Goal: Information Seeking & Learning: Learn about a topic

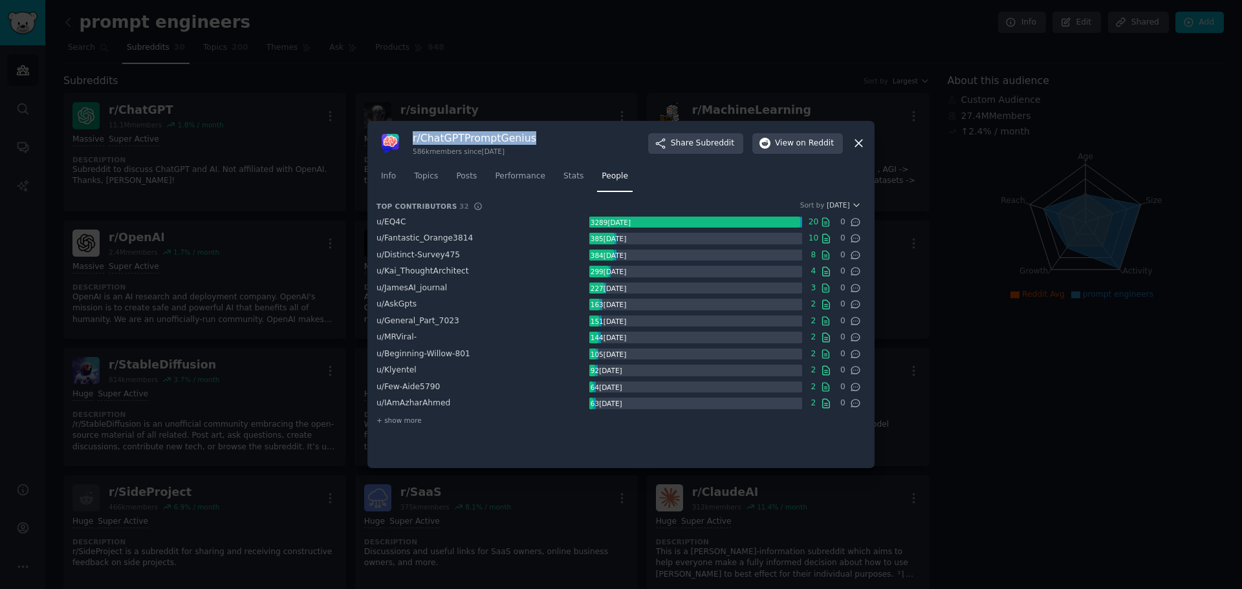
click at [857, 143] on icon at bounding box center [859, 143] width 14 height 14
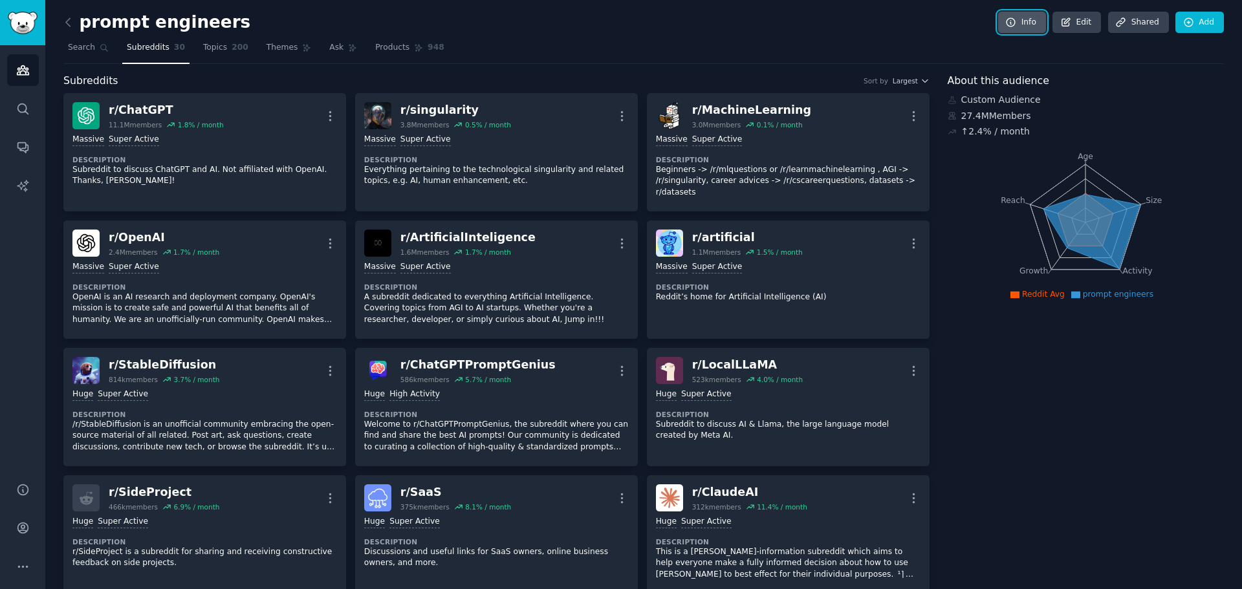
click at [1029, 30] on link "Info" at bounding box center [1022, 23] width 48 height 22
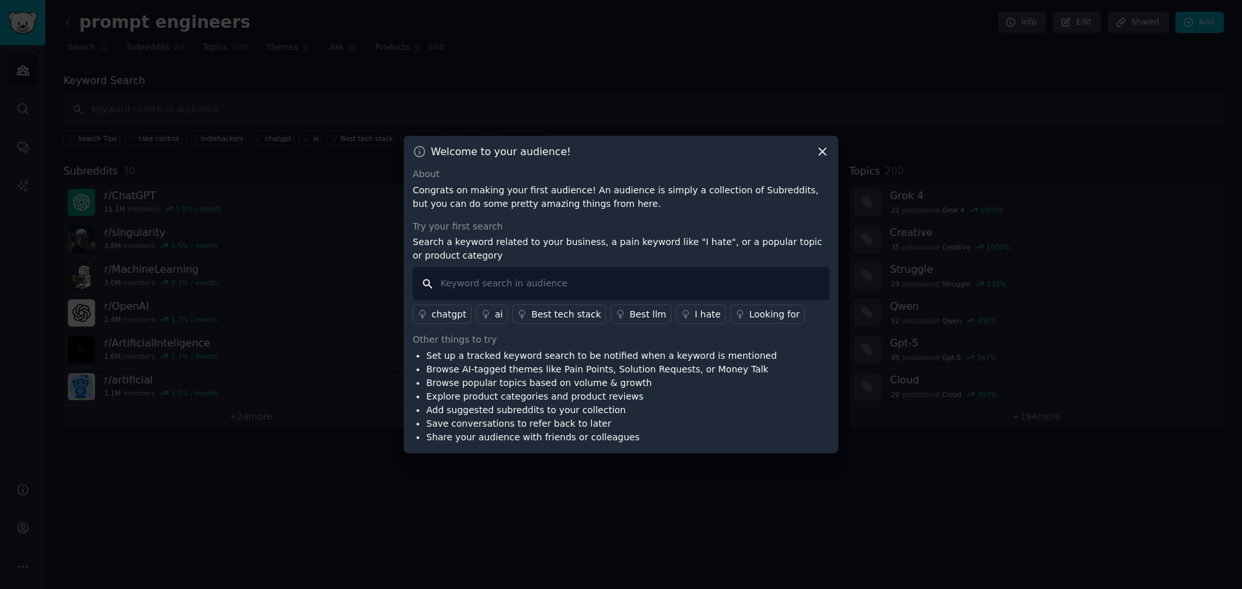
click at [627, 285] on input "text" at bounding box center [621, 283] width 416 height 33
click at [821, 154] on icon at bounding box center [822, 152] width 7 height 7
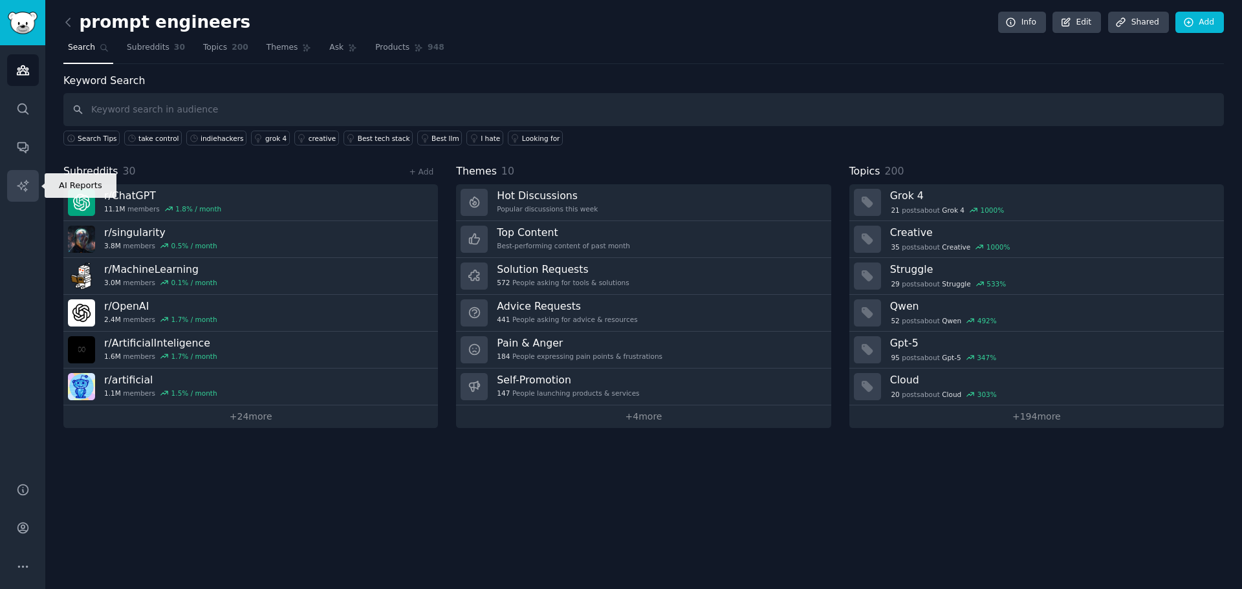
click at [21, 184] on icon "Sidebar" at bounding box center [22, 185] width 11 height 11
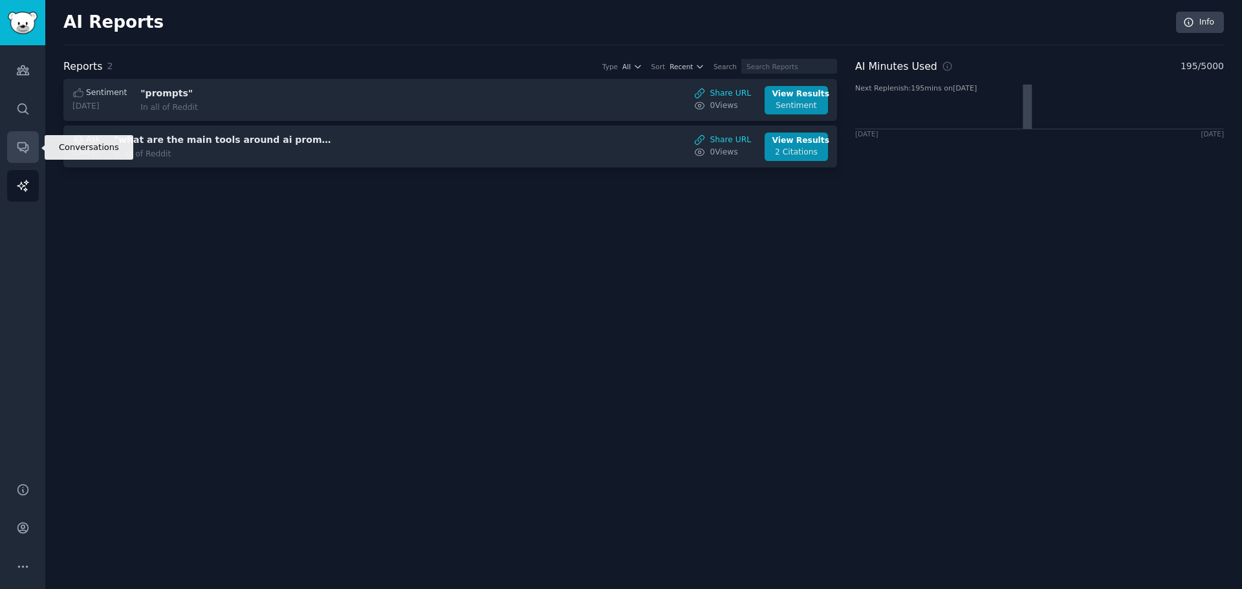
click at [14, 146] on link "Conversations" at bounding box center [23, 147] width 32 height 32
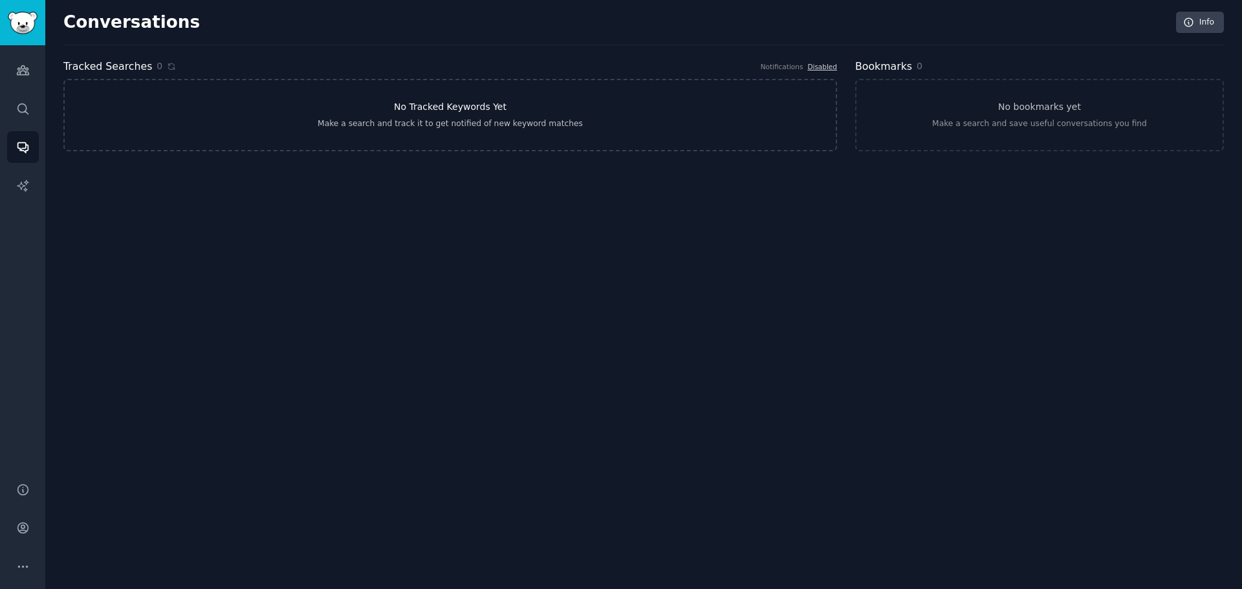
click at [199, 116] on link "No Tracked Keywords Yet Make a search and track it to get notified of new keywo…" at bounding box center [449, 115] width 773 height 72
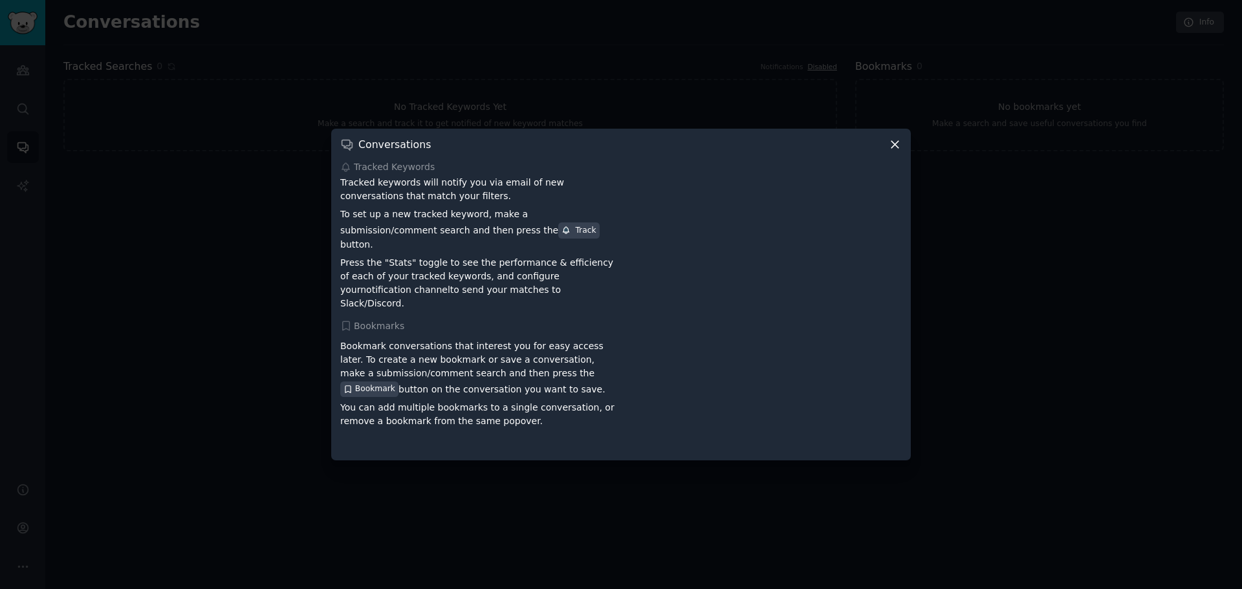
click at [296, 277] on div at bounding box center [621, 294] width 1242 height 589
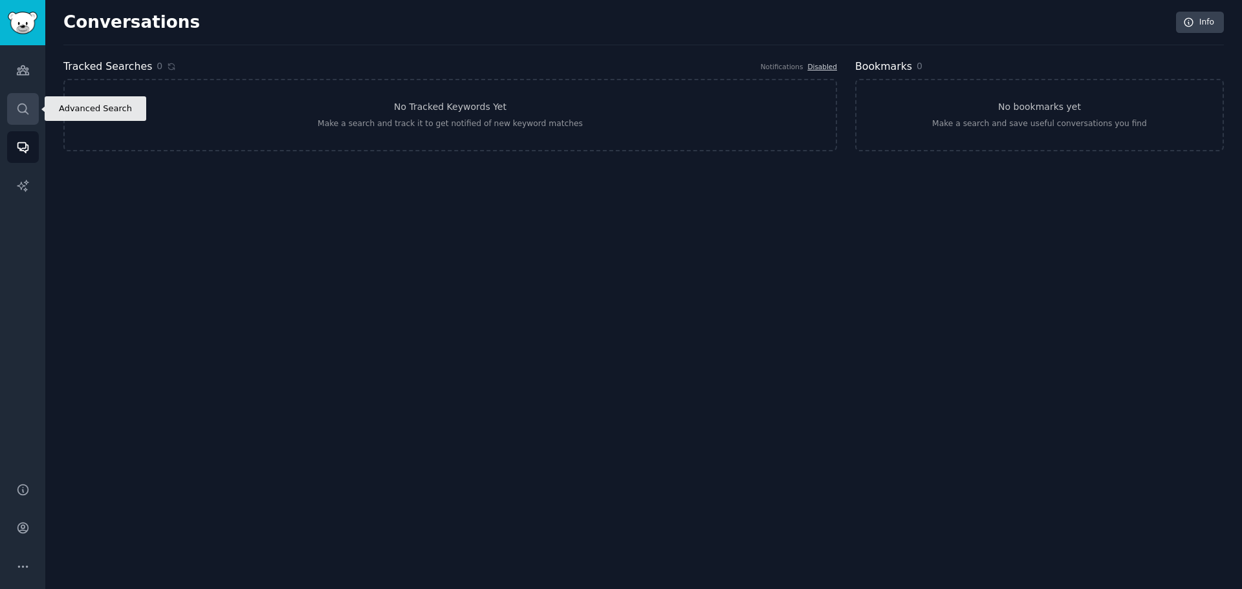
click at [22, 111] on icon "Sidebar" at bounding box center [23, 109] width 14 height 14
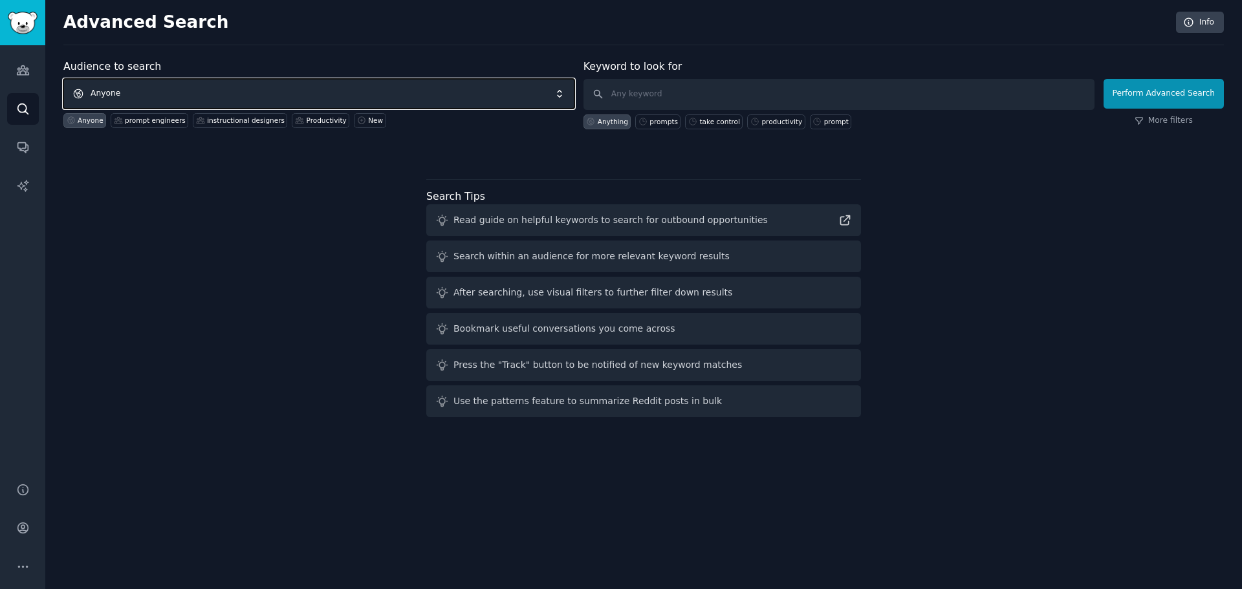
click at [436, 83] on span "Anyone" at bounding box center [318, 94] width 511 height 30
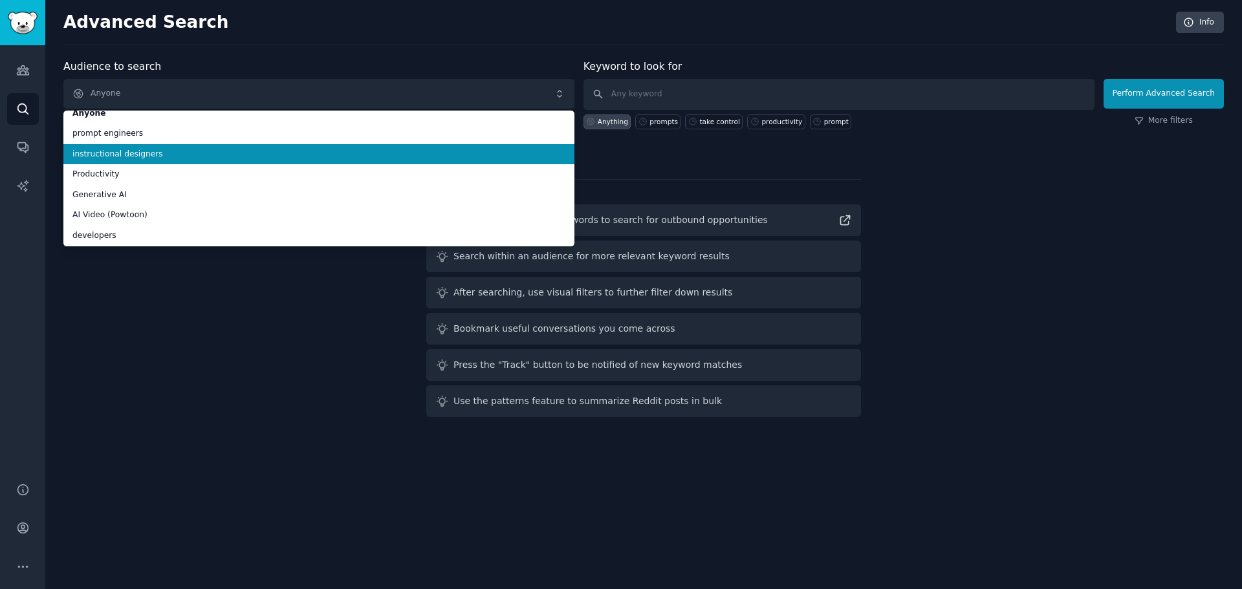
scroll to position [12, 0]
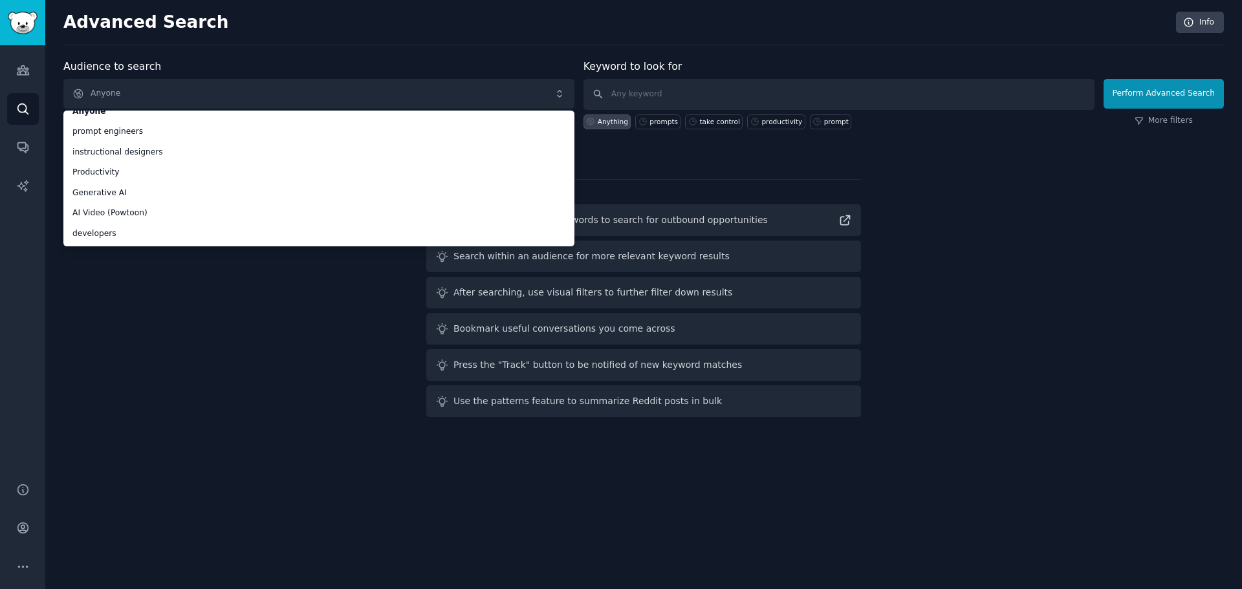
click at [378, 265] on div "Audience to search Anyone Anyone prompt engineers instructional designers Produ…" at bounding box center [643, 240] width 1160 height 363
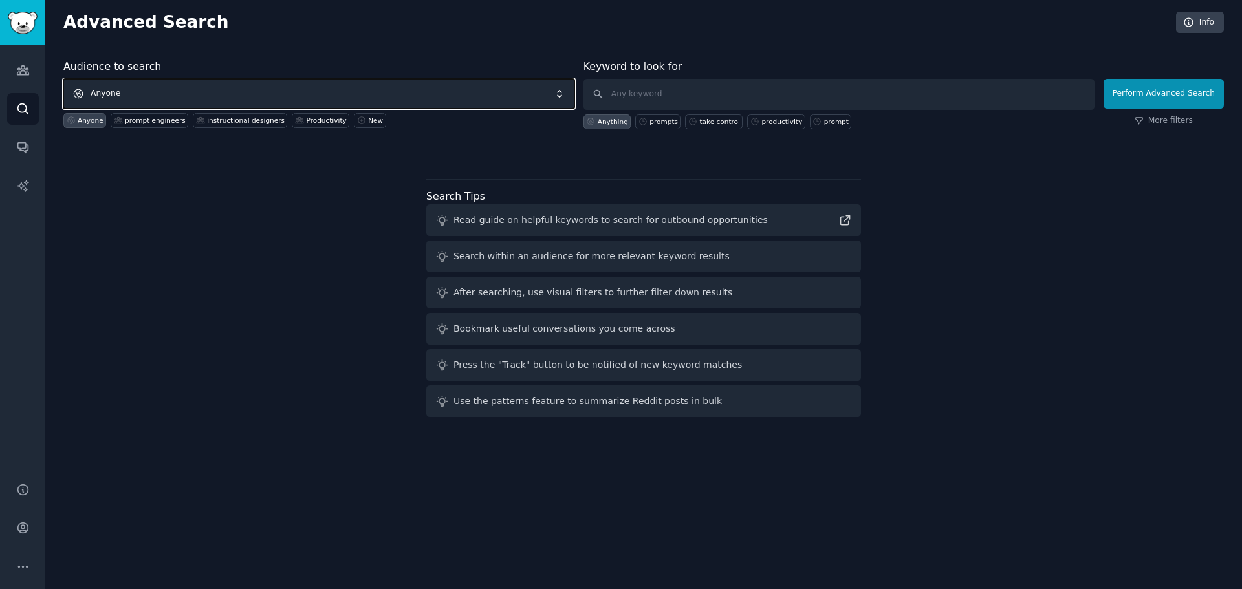
click at [373, 85] on span "Anyone" at bounding box center [318, 94] width 511 height 30
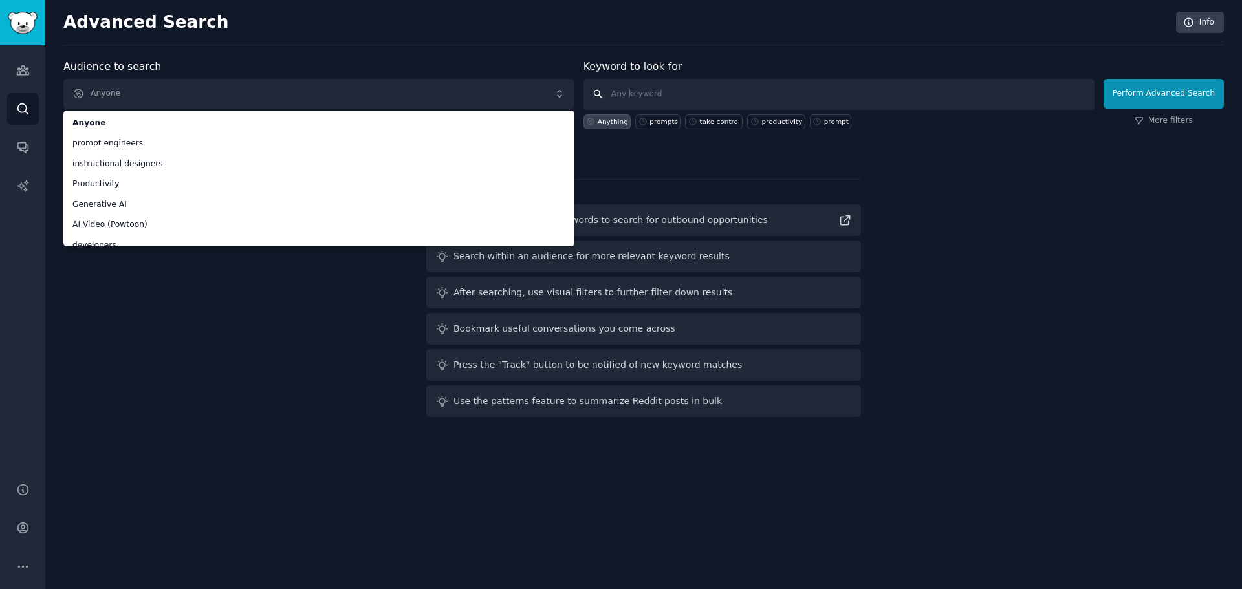
click at [662, 92] on input "text" at bounding box center [838, 94] width 511 height 31
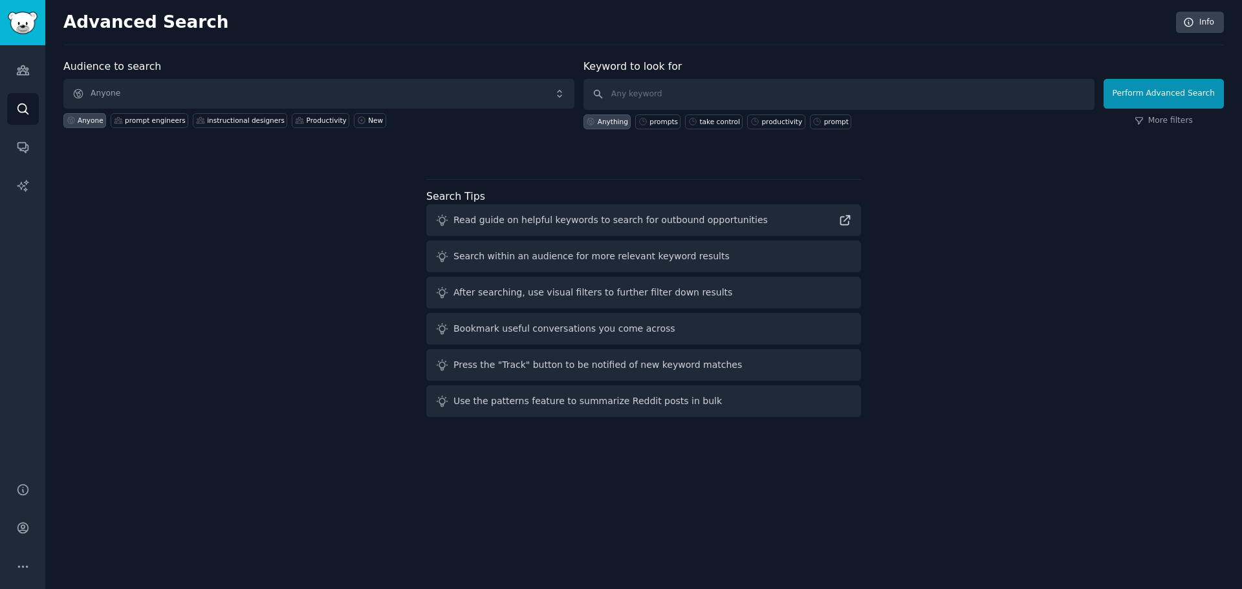
click at [1192, 129] on div "Perform Advanced Search More filters" at bounding box center [1163, 97] width 120 height 64
click at [1170, 119] on link "More filters" at bounding box center [1163, 121] width 58 height 12
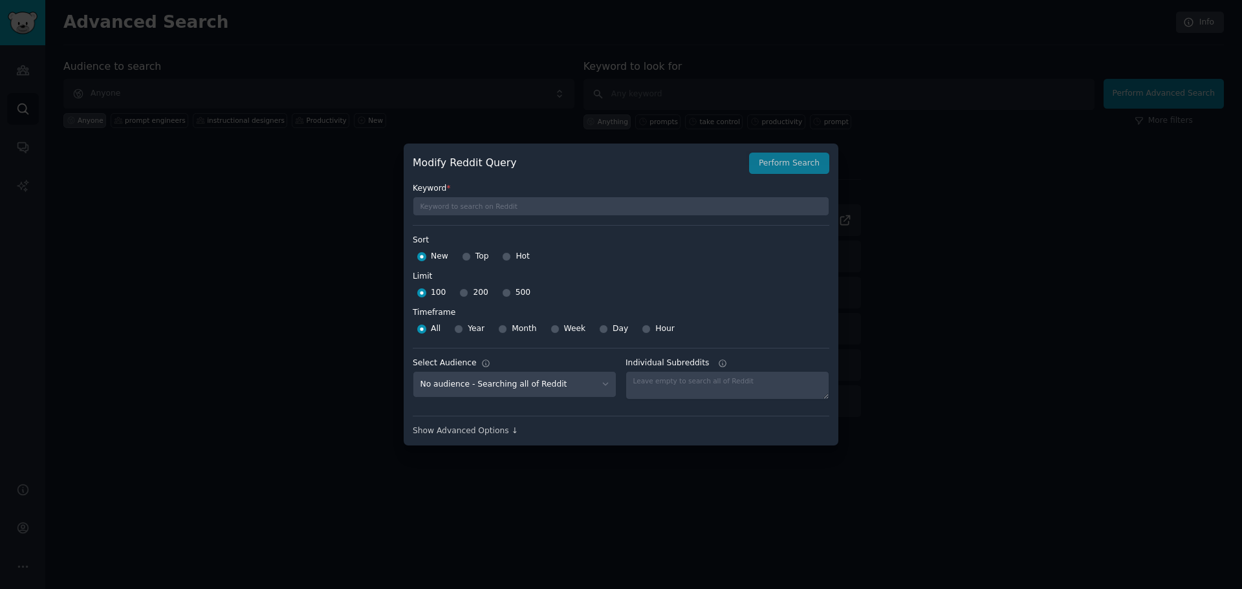
click at [1129, 134] on div at bounding box center [621, 294] width 1242 height 589
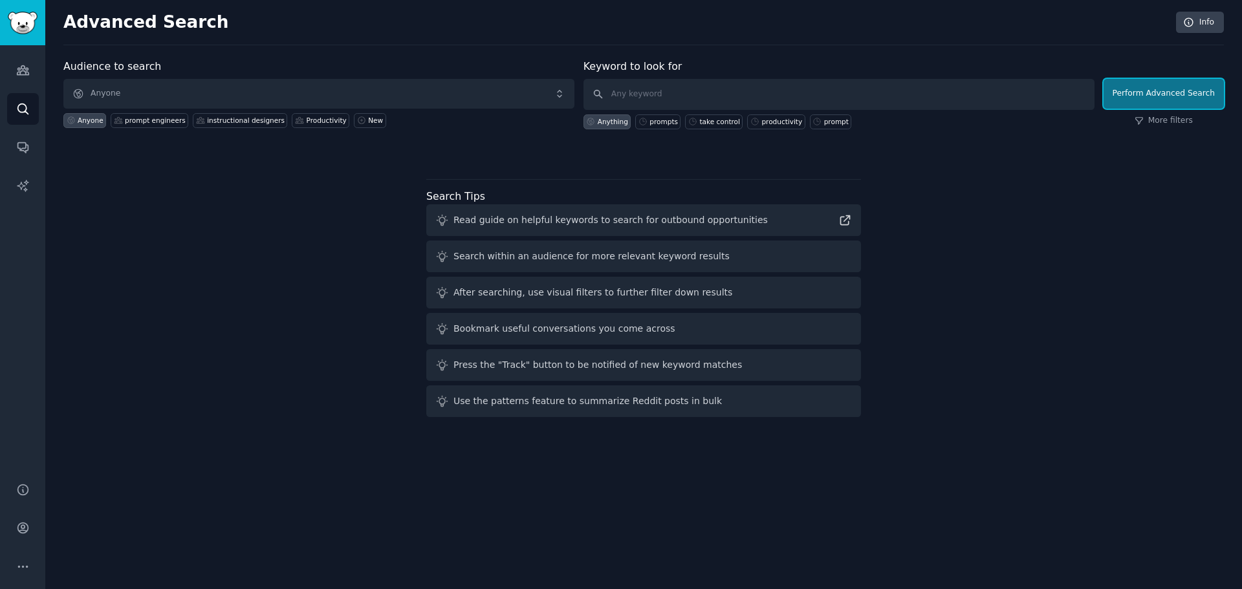
click at [1137, 99] on button "Perform Advanced Search" at bounding box center [1163, 94] width 120 height 30
click at [1172, 125] on link "More filters" at bounding box center [1163, 121] width 58 height 12
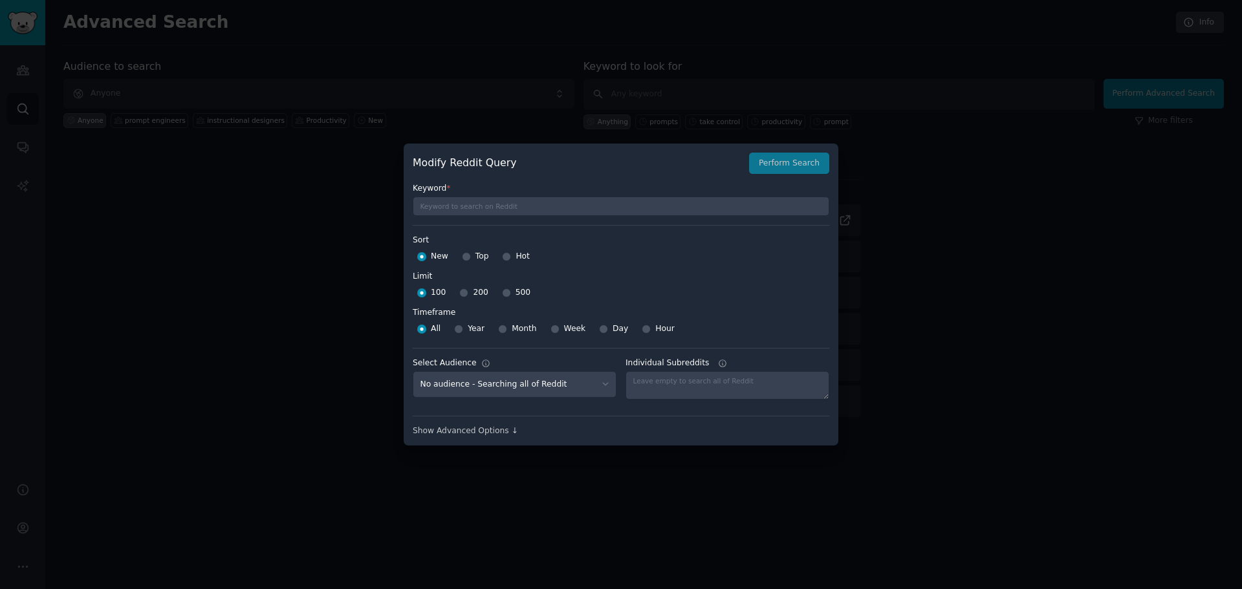
click at [510, 259] on div at bounding box center [506, 257] width 9 height 12
click at [502, 259] on input "Hot" at bounding box center [506, 256] width 9 height 9
radio input "true"
click at [599, 330] on input "Day" at bounding box center [603, 329] width 9 height 9
radio input "true"
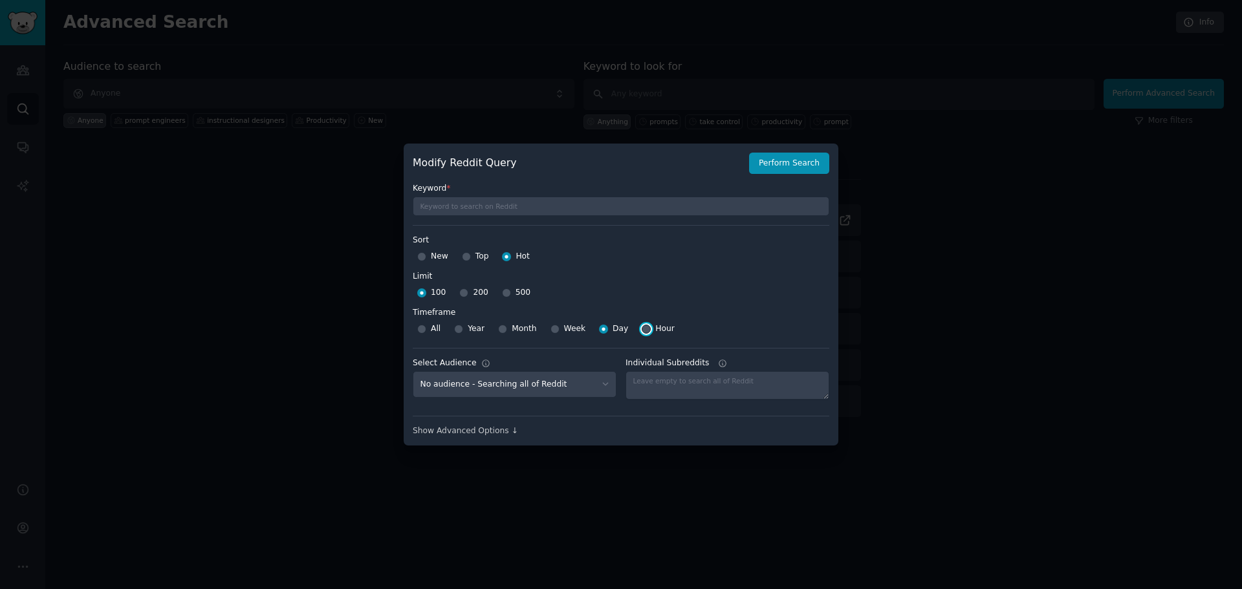
click at [642, 332] on input "Hour" at bounding box center [646, 329] width 9 height 9
radio input "true"
click at [527, 387] on select "No audience - Searching all of Reddit instructional designers - 1 Subreddit Pro…" at bounding box center [515, 384] width 204 height 27
select select "672173ff77"
click at [413, 371] on select "No audience - Searching all of Reddit instructional designers - 1 Subreddit Pro…" at bounding box center [515, 384] width 204 height 27
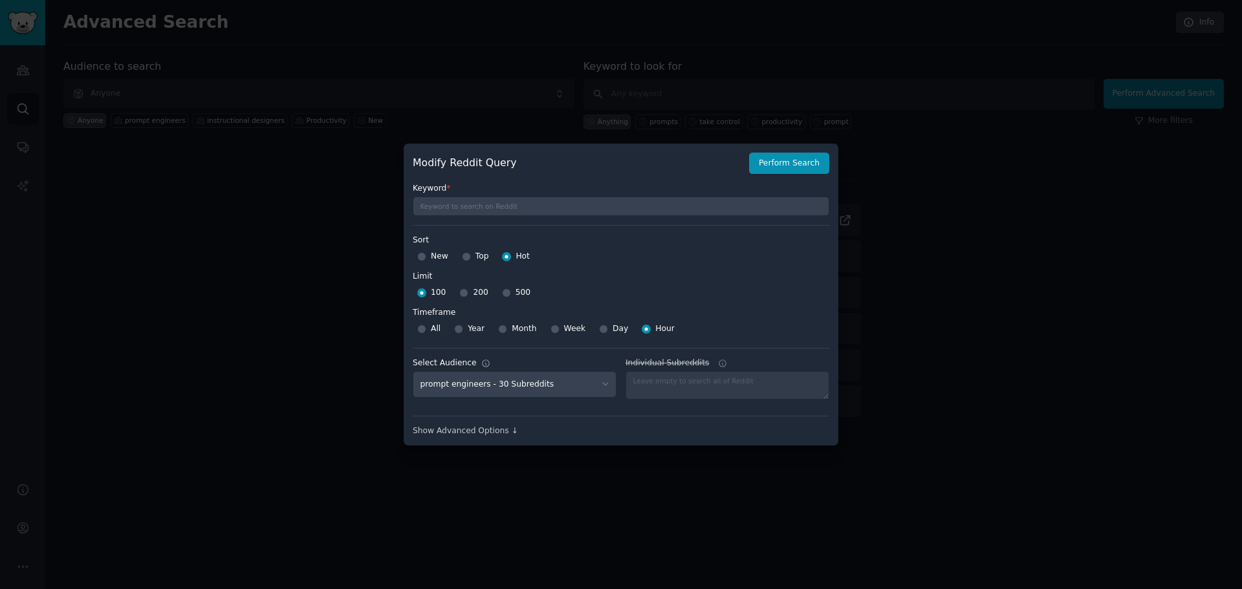
click at [695, 382] on div at bounding box center [727, 385] width 204 height 28
click at [501, 430] on div "Show Advanced Options ↓" at bounding box center [621, 432] width 416 height 12
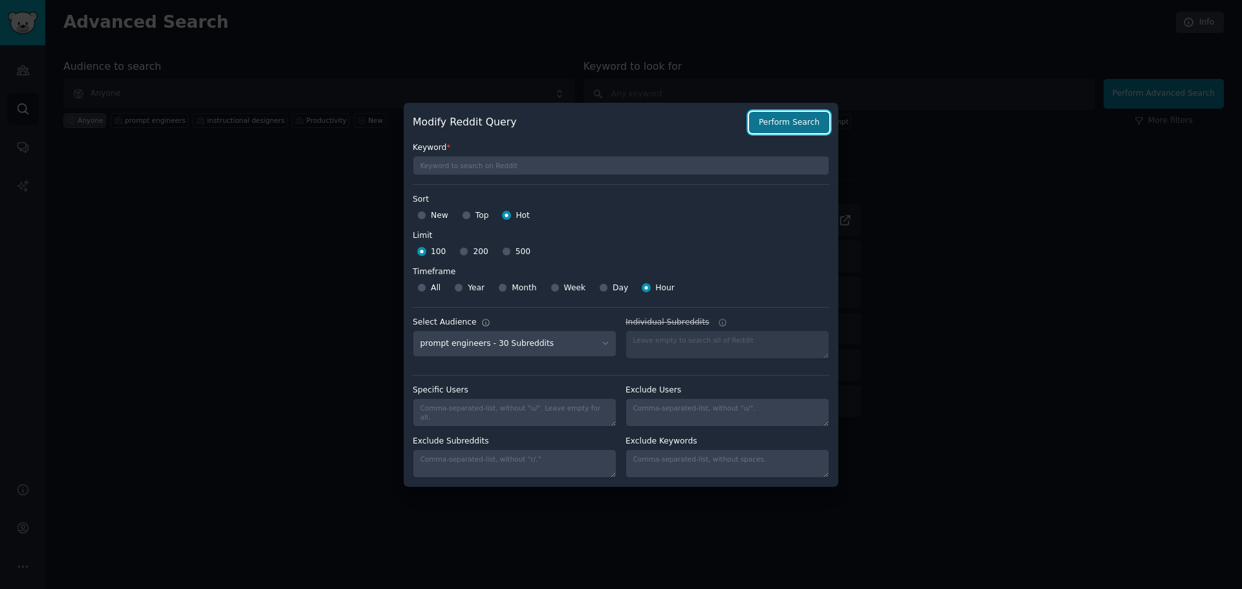
click at [782, 130] on button "Perform Search" at bounding box center [789, 123] width 80 height 22
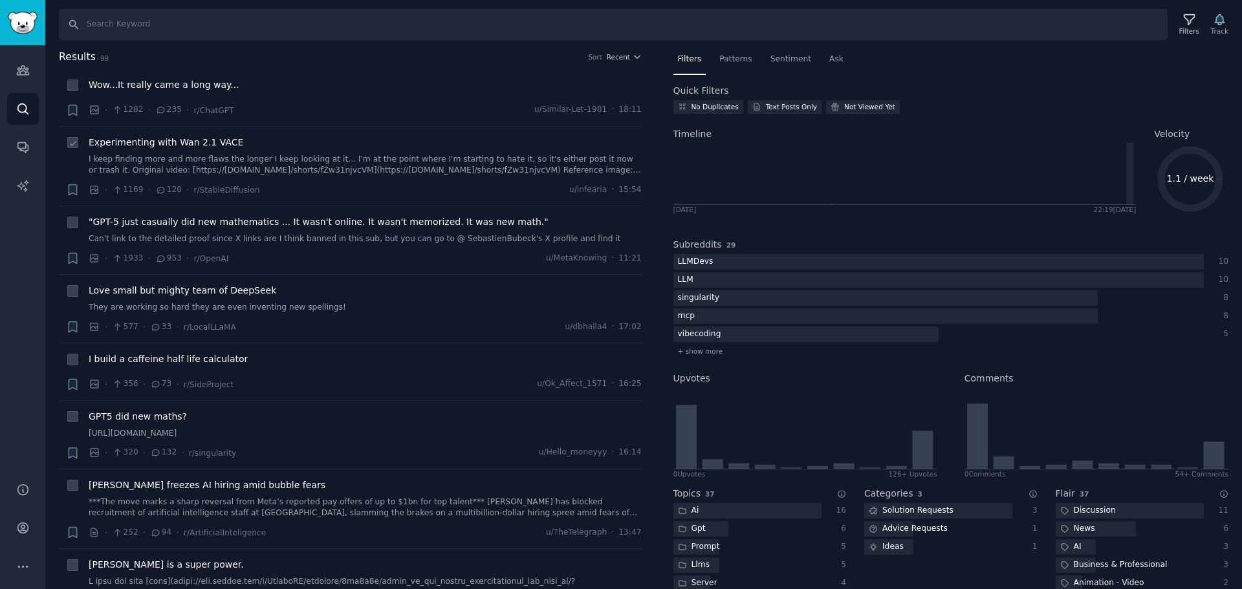
click at [471, 164] on link "I keep finding more and more flaws the longer I keep looking at it... I'm at th…" at bounding box center [365, 165] width 553 height 23
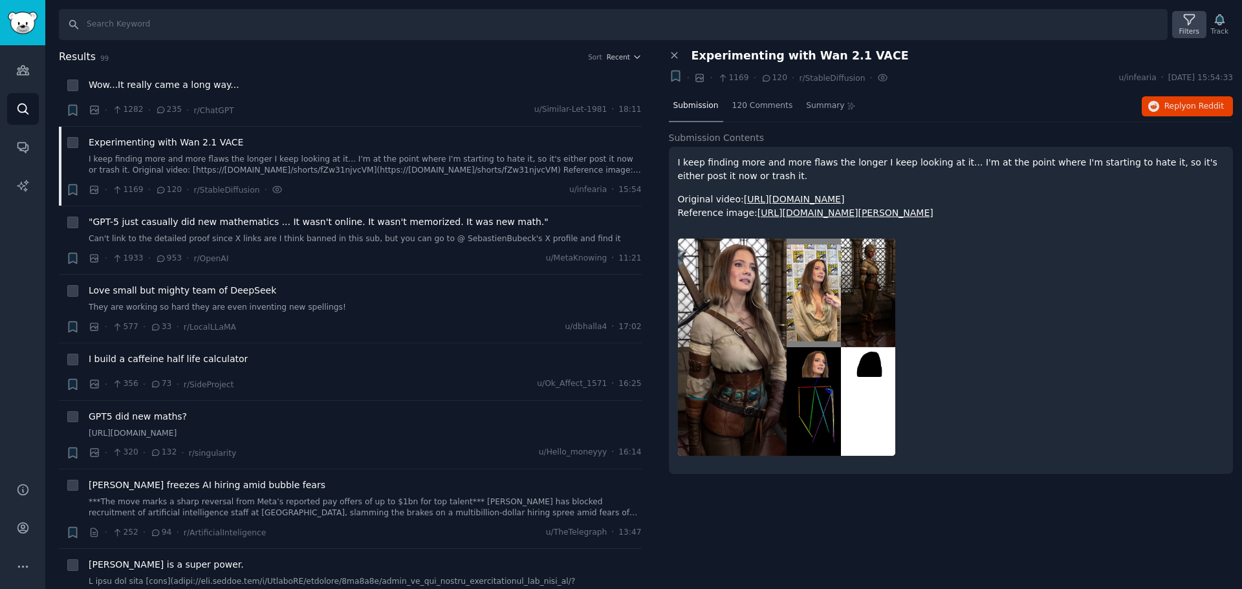
click at [1187, 16] on icon at bounding box center [1189, 20] width 14 height 14
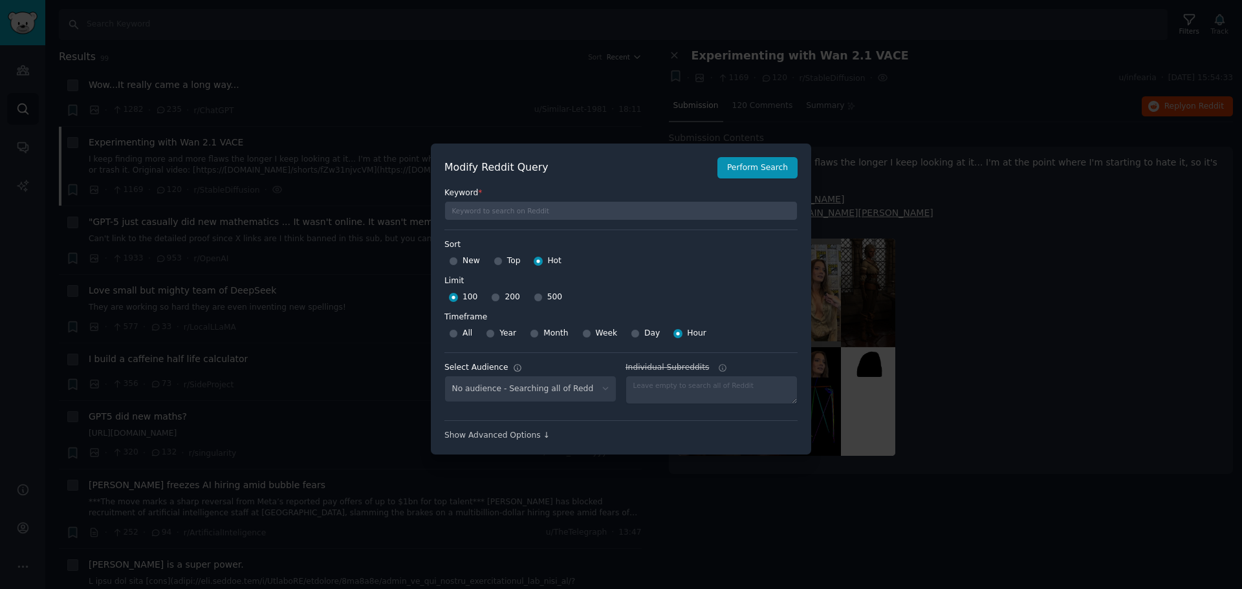
select select "672173ff77"
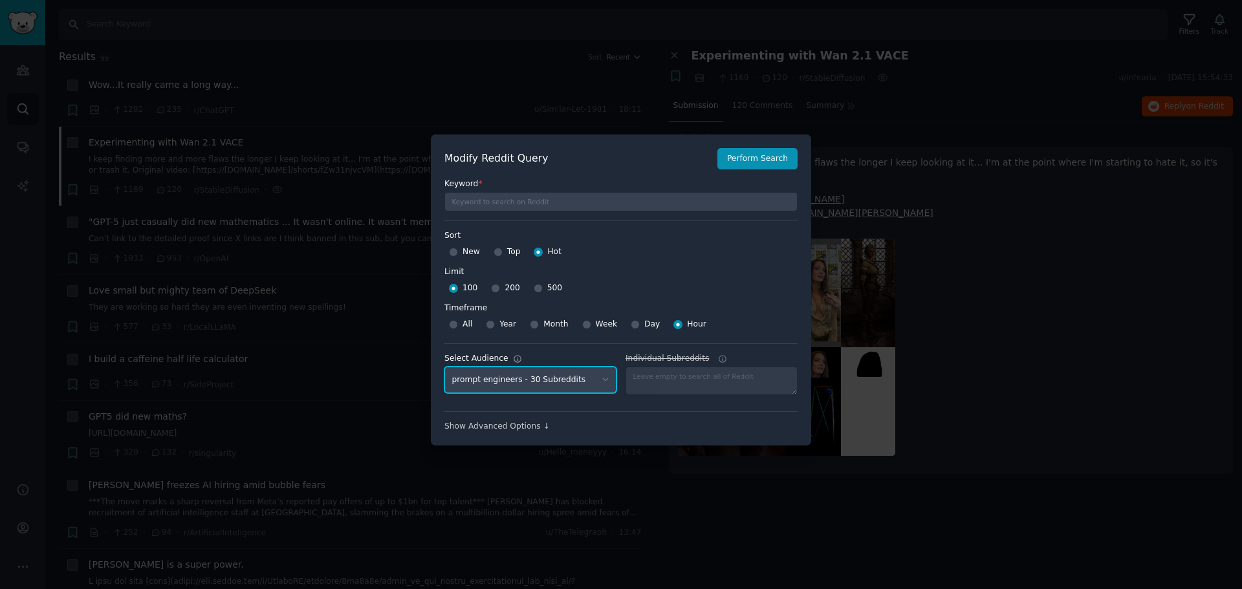
click at [603, 383] on select "No audience - Searching all of Reddit instructional designers - 1 Subreddit Pro…" at bounding box center [530, 380] width 172 height 27
click at [660, 383] on div at bounding box center [711, 381] width 172 height 28
click at [595, 380] on select "No audience - Searching all of Reddit instructional designers - 1 Subreddit Pro…" at bounding box center [530, 380] width 172 height 27
select select
click at [444, 367] on select "No audience - Searching all of Reddit instructional designers - 1 Subreddit Pro…" at bounding box center [530, 380] width 172 height 27
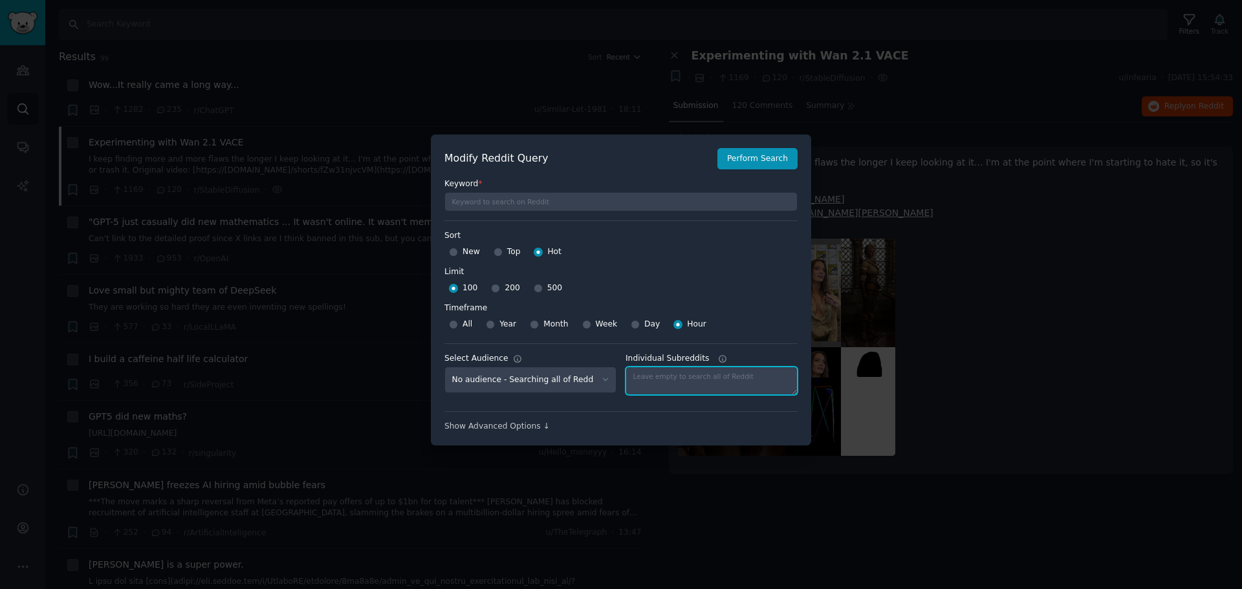
click at [674, 385] on textarea "Individual Subreddits" at bounding box center [711, 381] width 172 height 28
type textarea "prompt"
click at [514, 429] on div "Show Advanced Options ↓" at bounding box center [620, 427] width 353 height 12
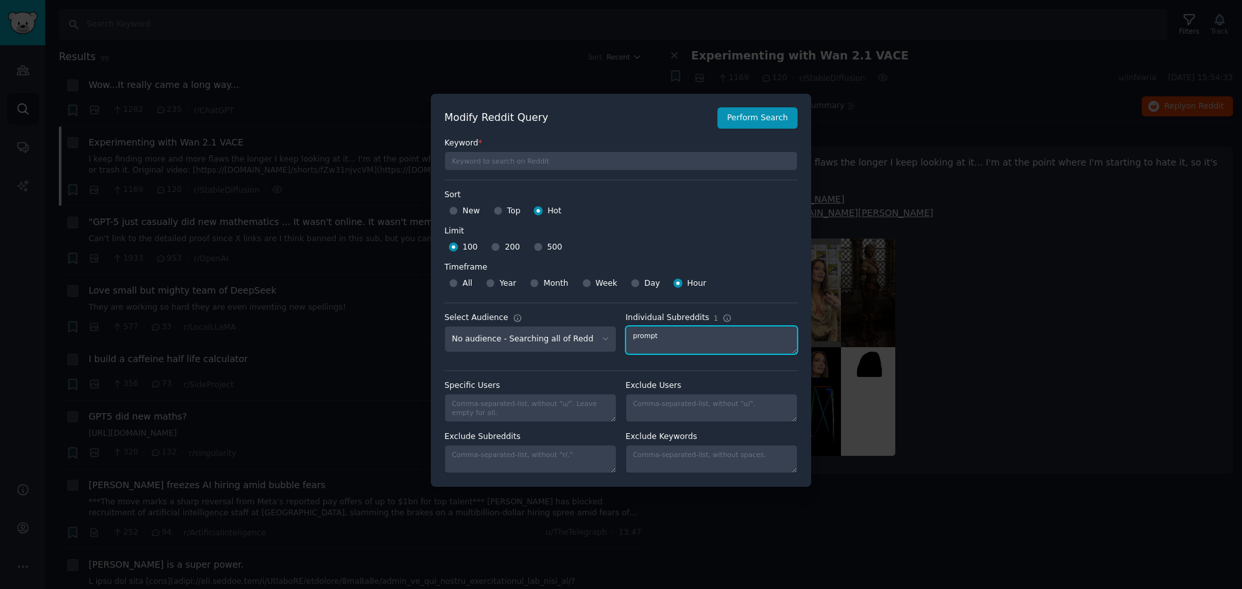
click at [682, 341] on textarea "prompt" at bounding box center [711, 340] width 172 height 28
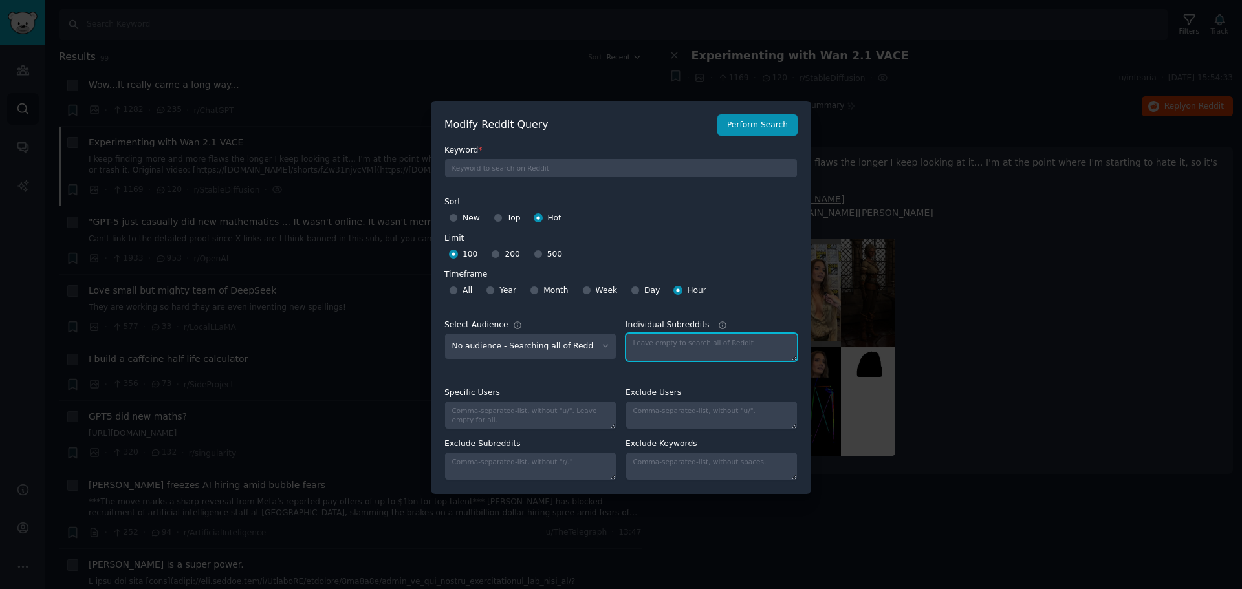
scroll to position [0, 0]
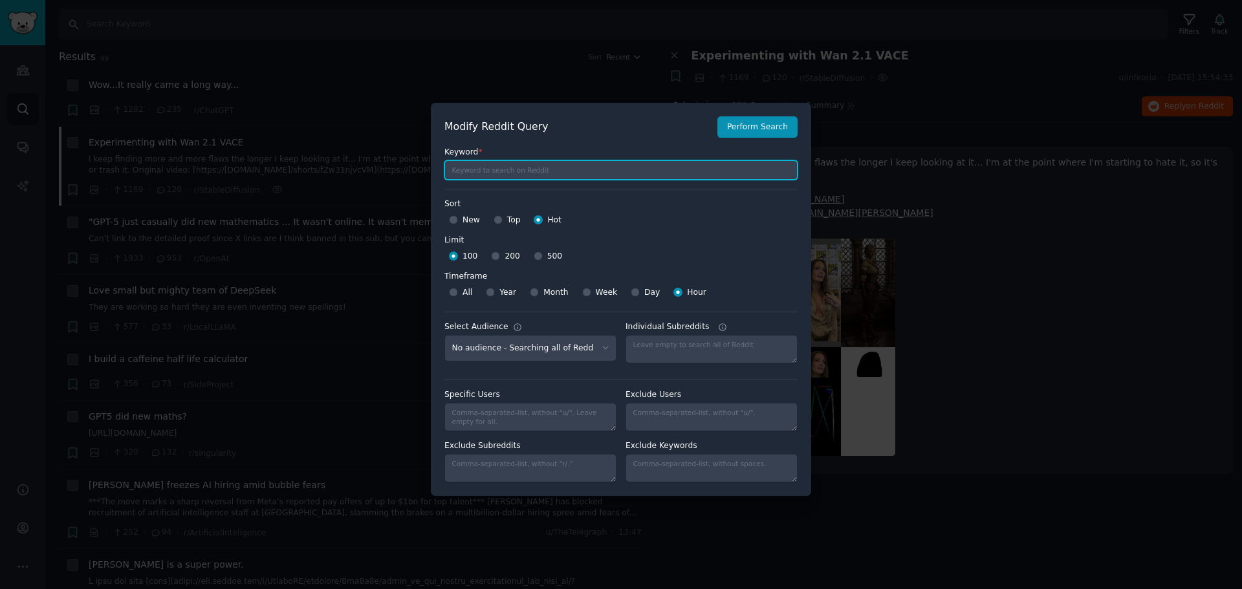
click at [526, 176] on input "text" at bounding box center [620, 169] width 353 height 19
paste input "prompt"
type input "this prompt"
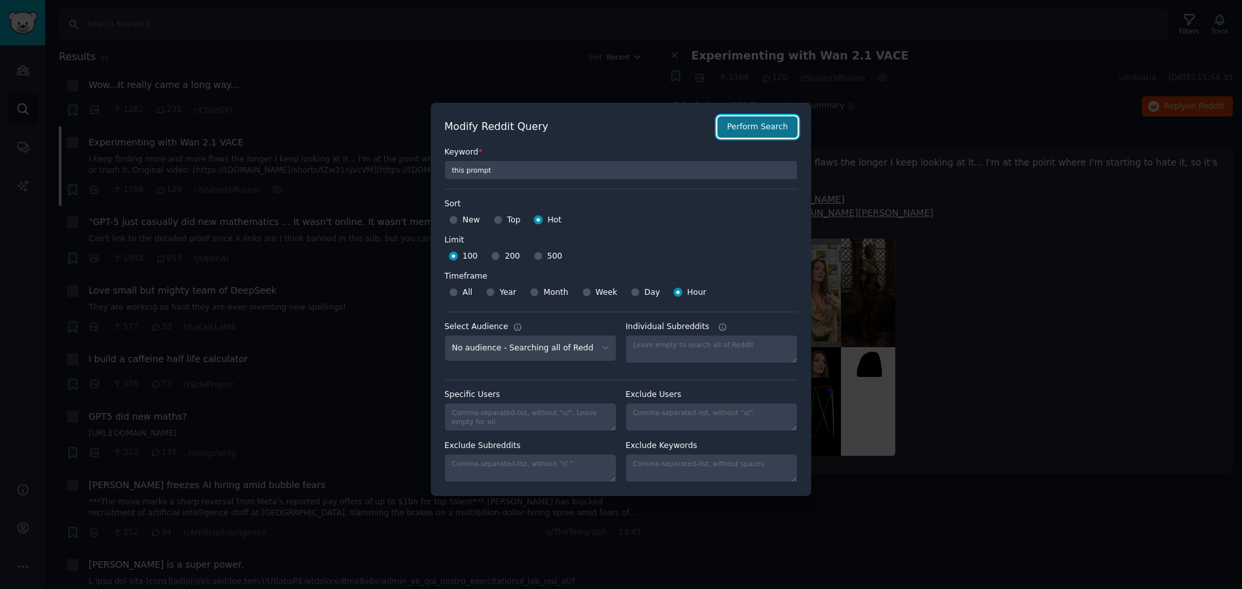
click at [757, 129] on button "Perform Search" at bounding box center [757, 127] width 80 height 22
type input "this prompt"
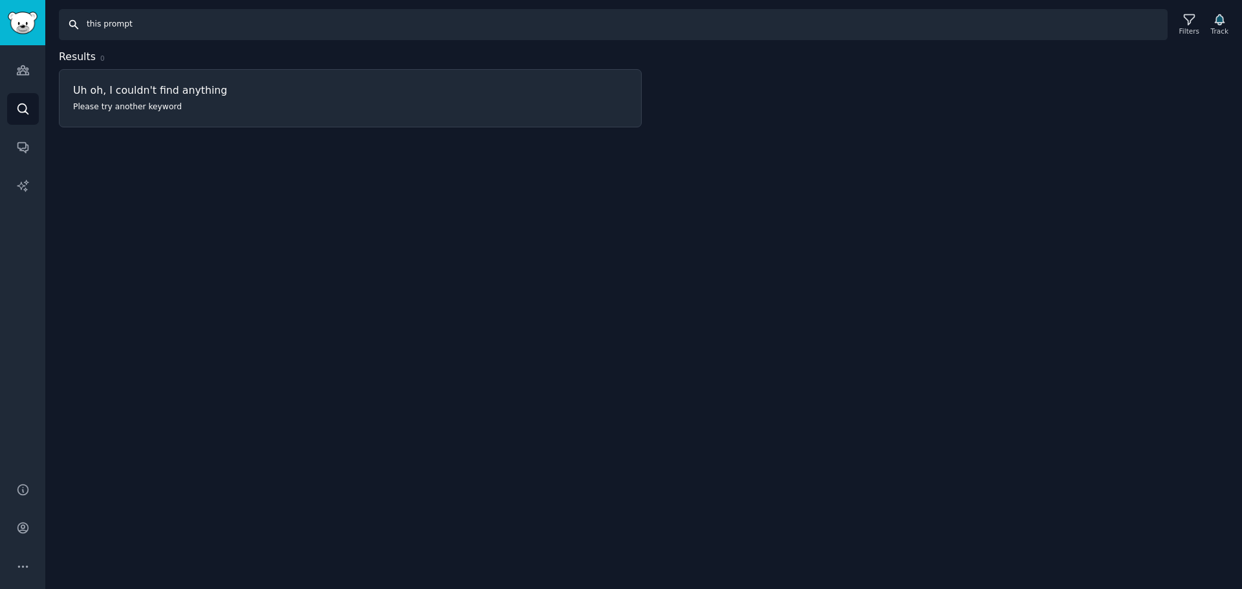
click at [621, 27] on input "this prompt" at bounding box center [613, 24] width 1108 height 31
click at [1189, 25] on icon at bounding box center [1189, 20] width 14 height 14
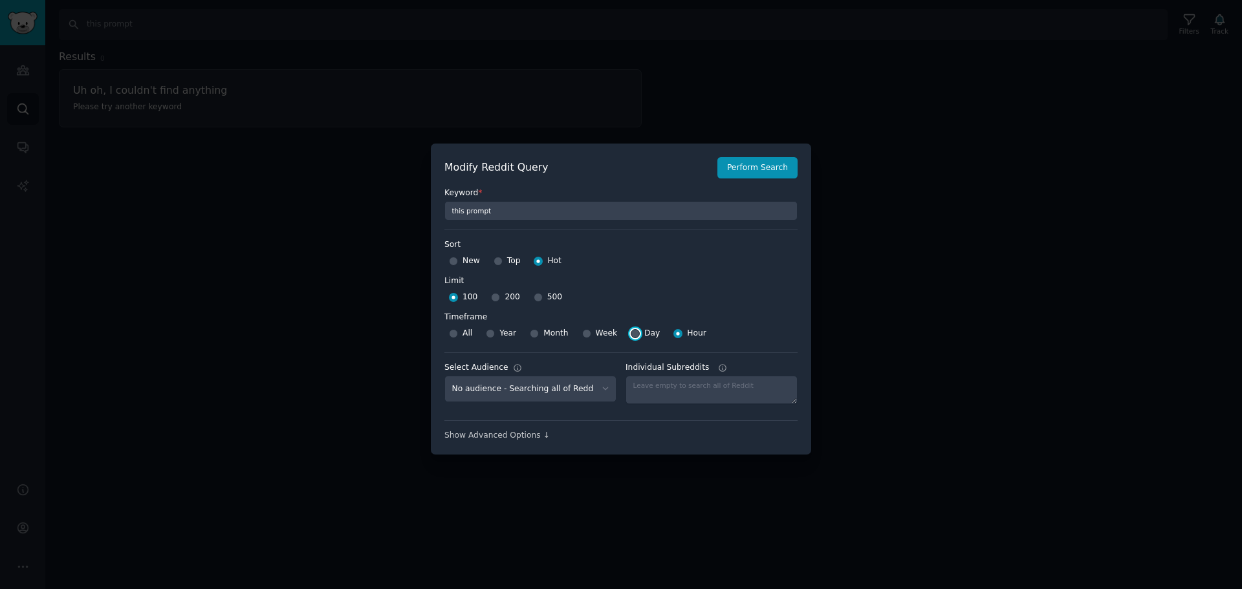
click at [631, 334] on input "Day" at bounding box center [635, 333] width 9 height 9
radio input "true"
click at [776, 171] on button "Perform Search" at bounding box center [757, 168] width 80 height 22
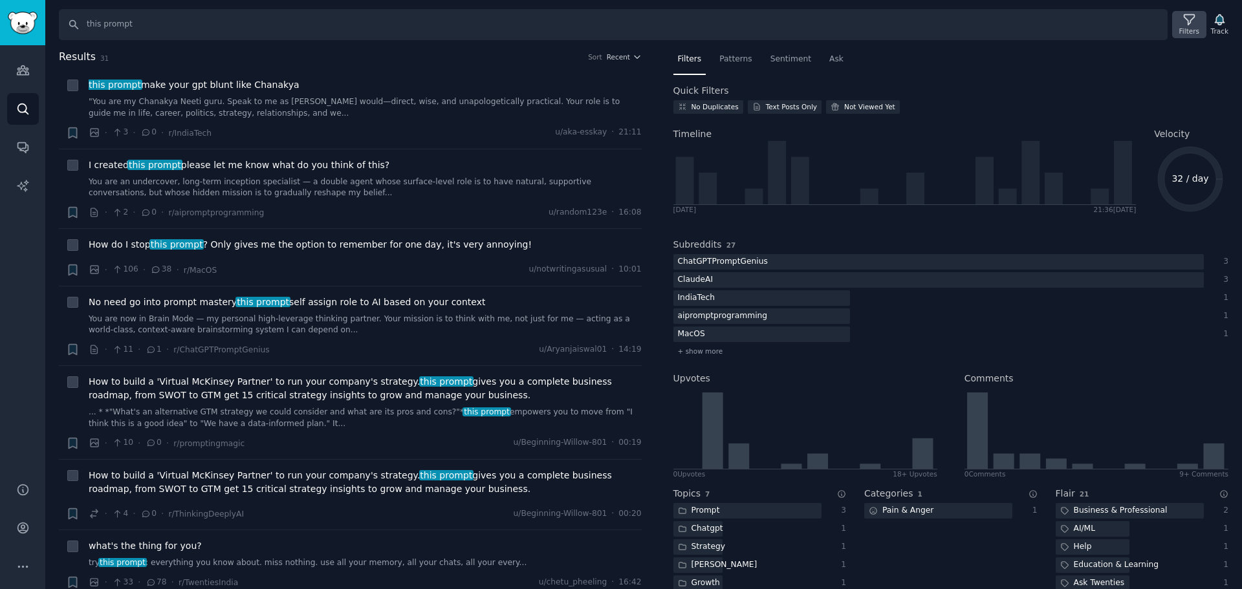
click at [1180, 17] on div "Filters" at bounding box center [1189, 24] width 34 height 27
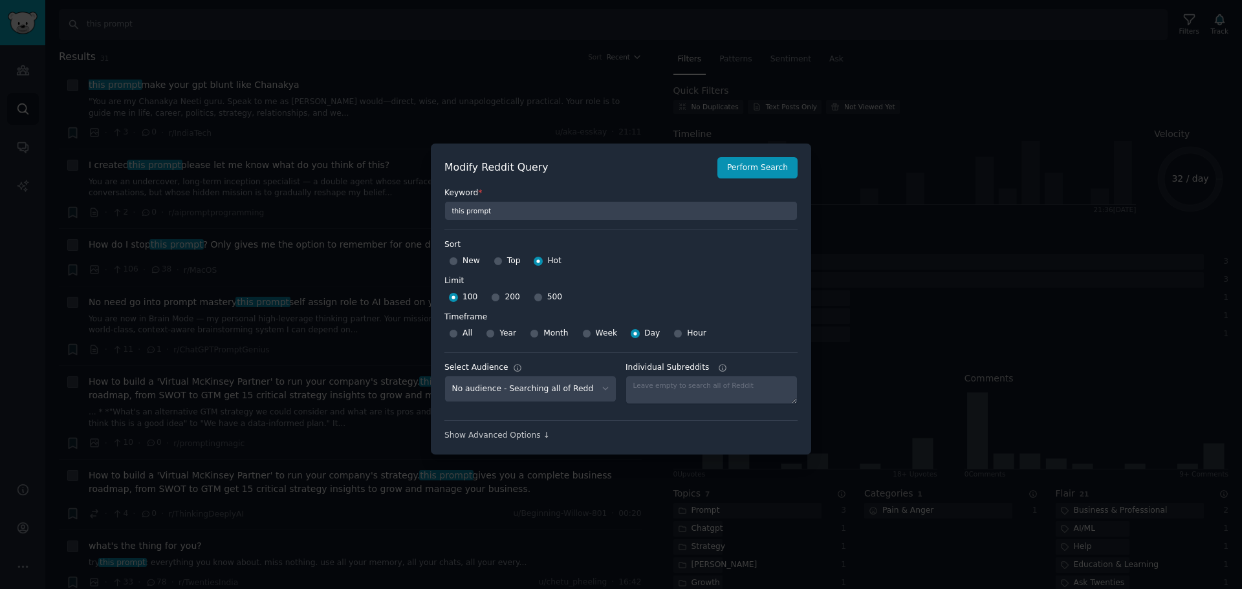
click at [327, 250] on div at bounding box center [621, 294] width 1242 height 589
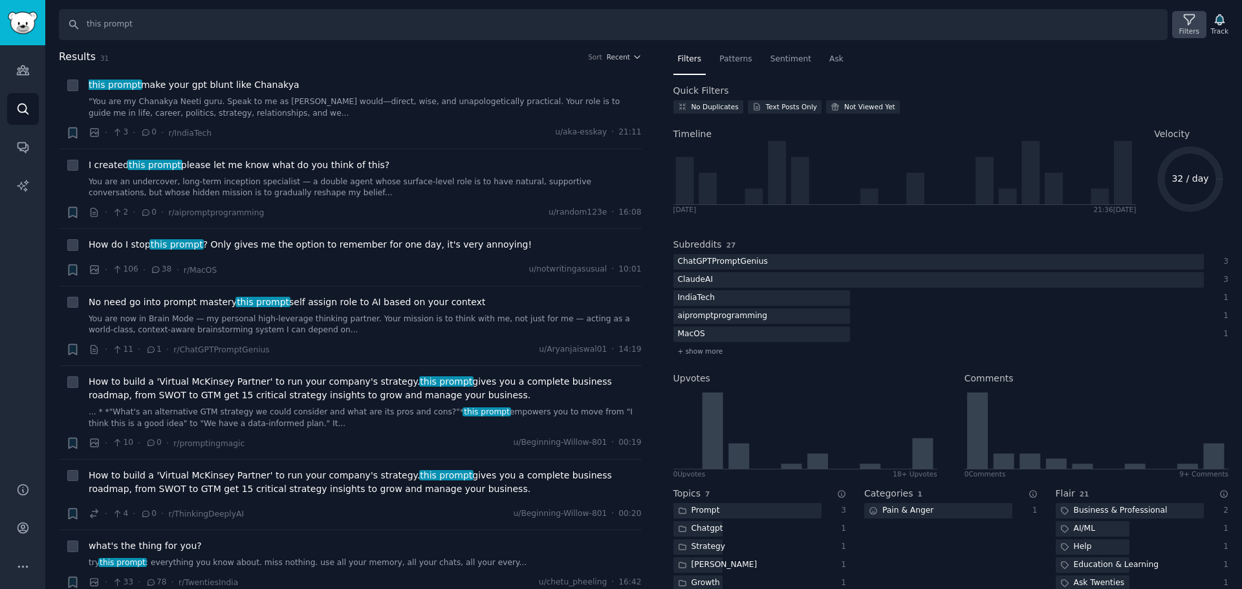
click at [1192, 25] on icon at bounding box center [1189, 20] width 14 height 14
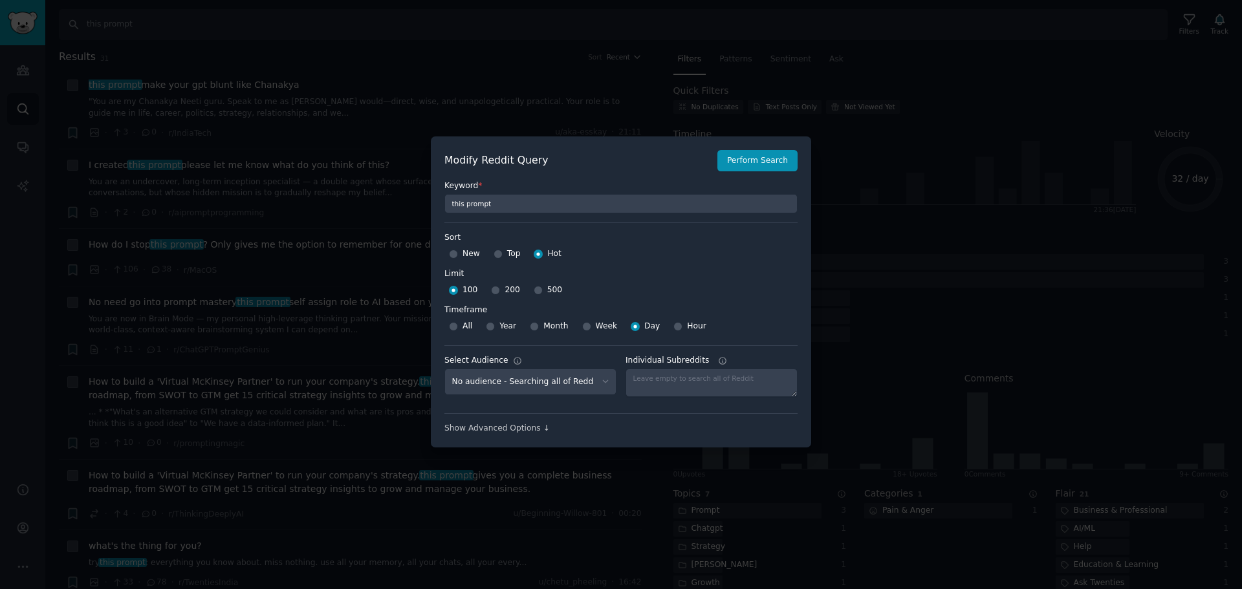
scroll to position [9, 0]
click at [527, 426] on div "Show Advanced Options ↓" at bounding box center [620, 427] width 353 height 12
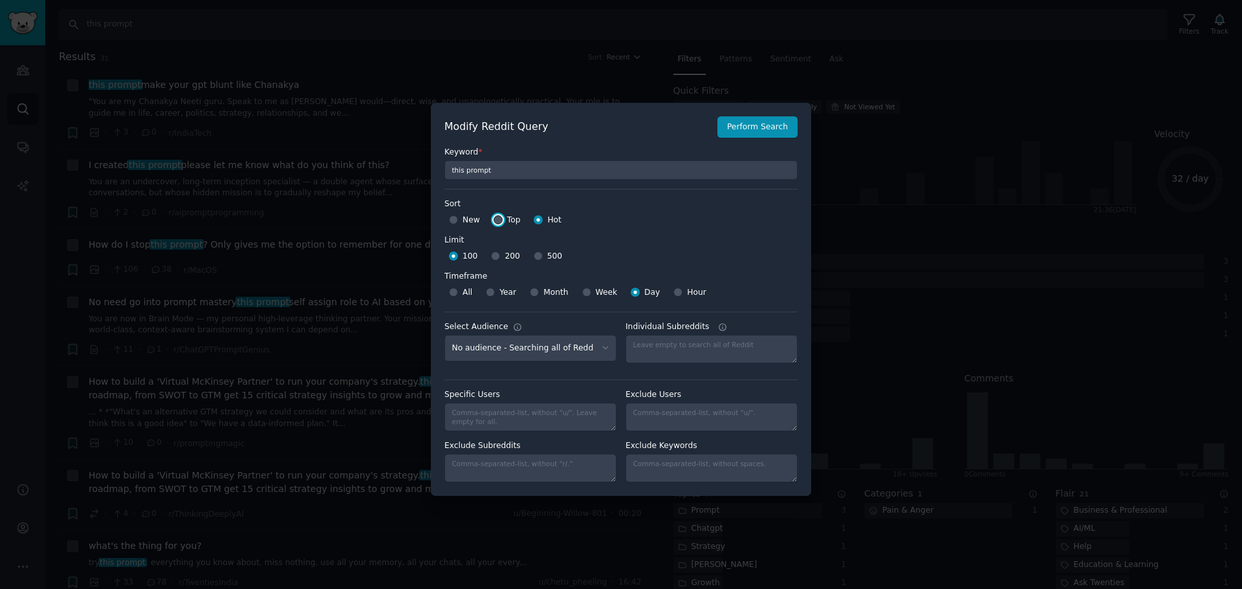
click at [499, 219] on input "Top" at bounding box center [497, 219] width 9 height 9
radio input "true"
click at [758, 131] on button "Perform Search" at bounding box center [757, 127] width 80 height 22
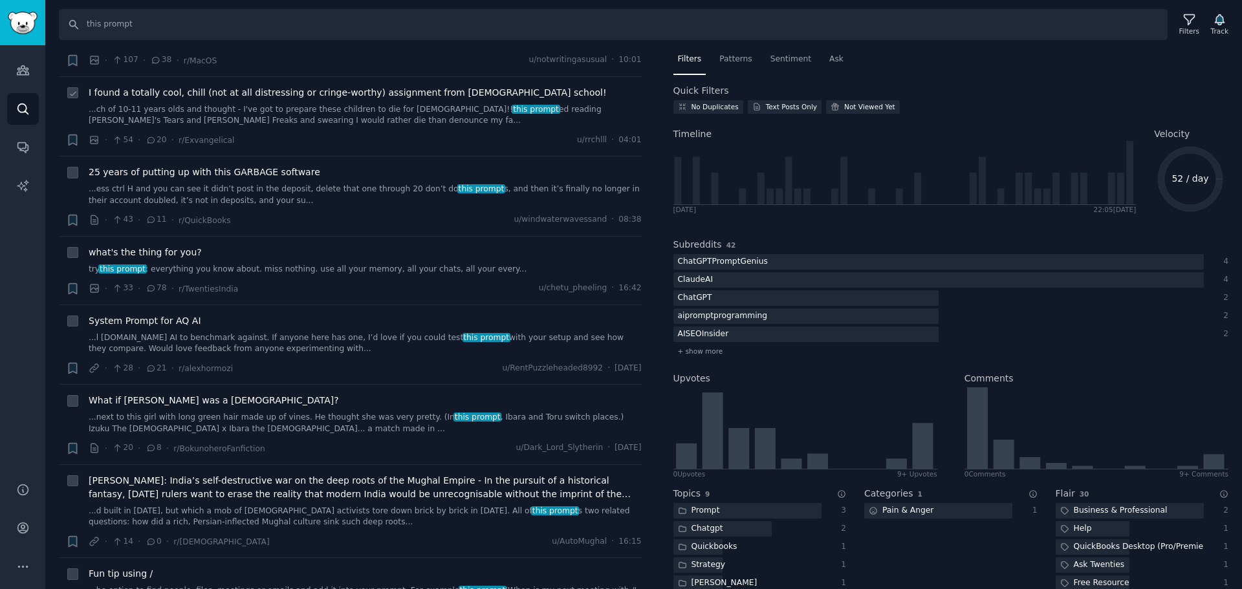
scroll to position [65, 0]
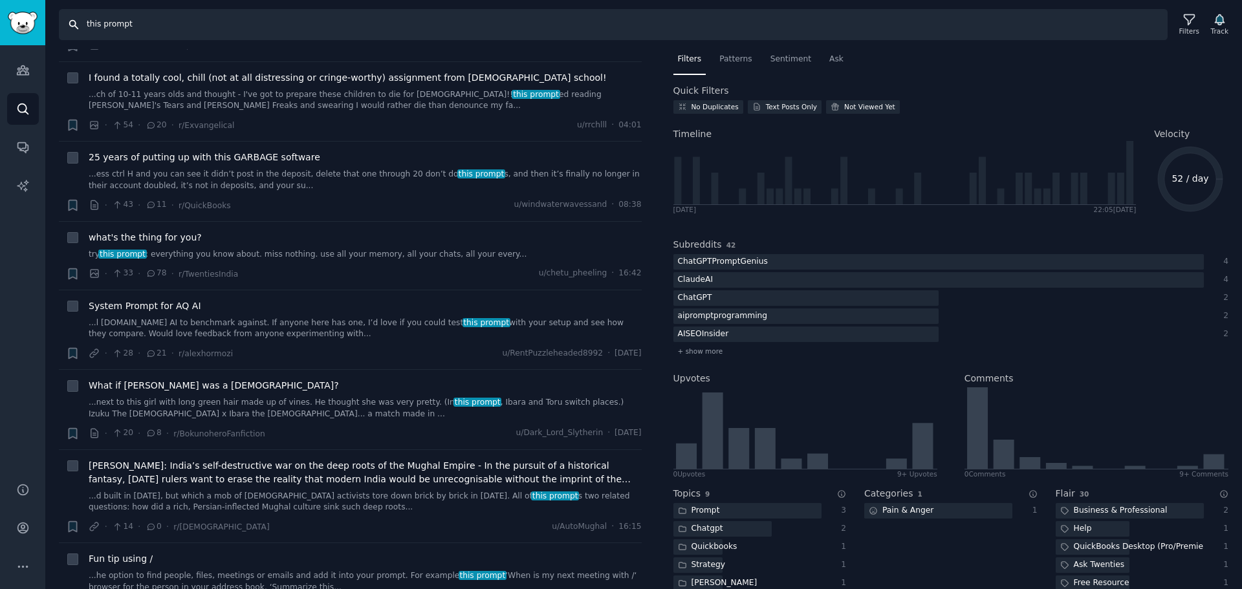
click at [96, 26] on input "this prompt" at bounding box center [613, 24] width 1108 height 31
click at [95, 23] on input "this prompt" at bounding box center [613, 24] width 1108 height 31
type input "best prompt"
click at [1193, 23] on icon at bounding box center [1188, 20] width 10 height 10
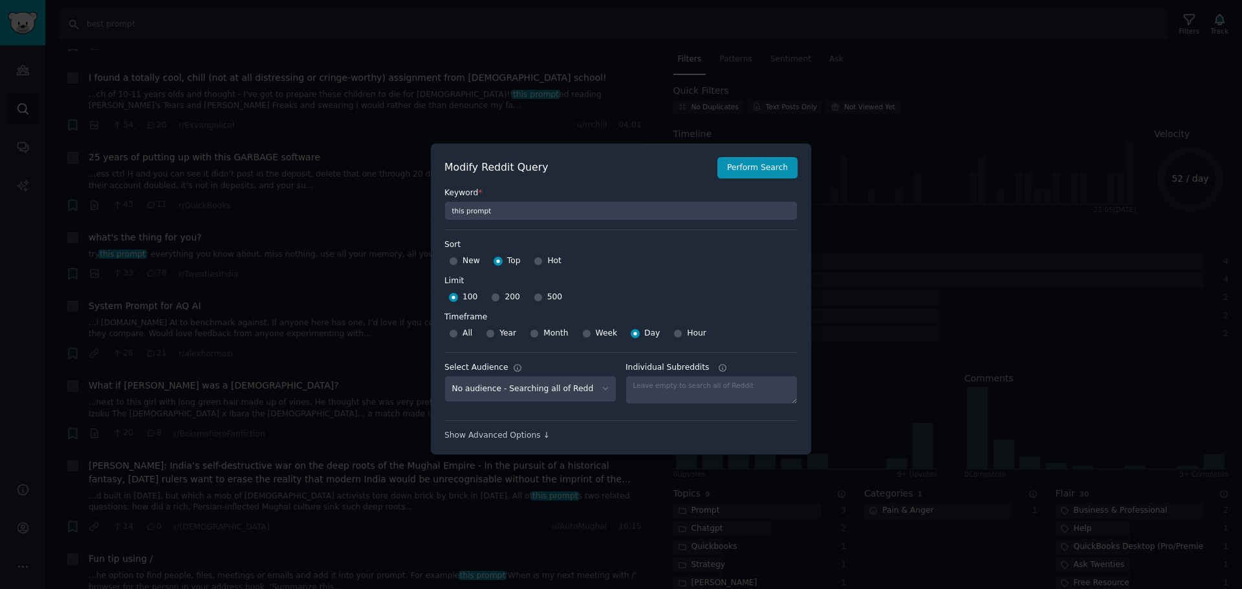
click at [587, 338] on div "Week" at bounding box center [600, 333] width 36 height 21
click at [587, 334] on div "Week" at bounding box center [600, 333] width 36 height 21
click at [582, 333] on input "Week" at bounding box center [586, 333] width 9 height 9
radio input "true"
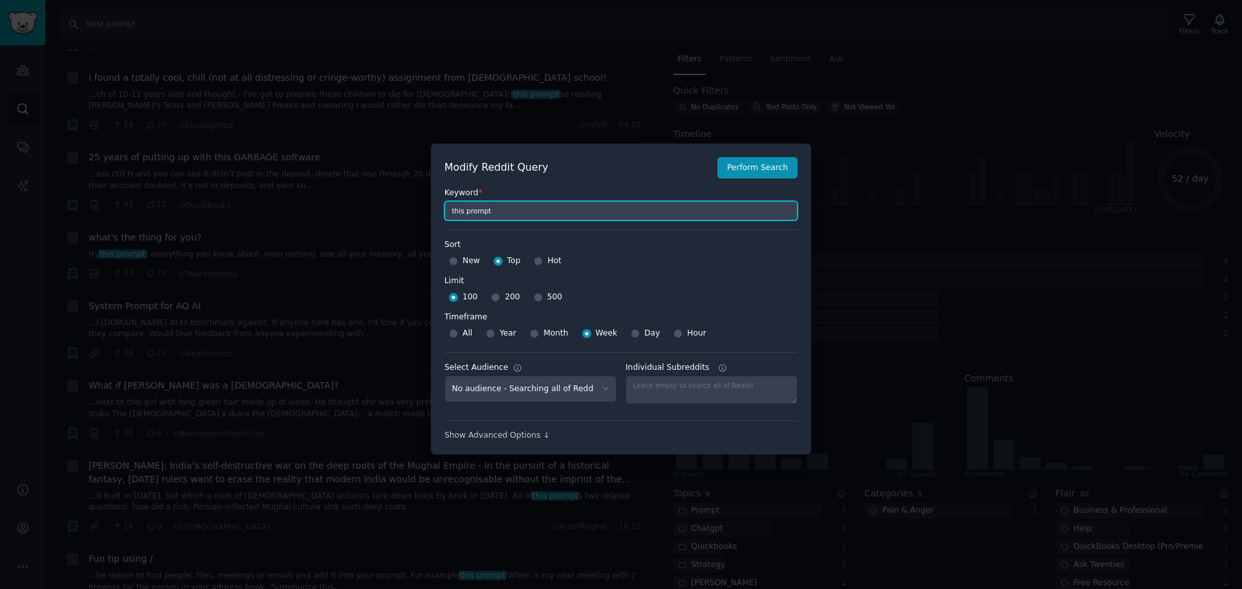
click at [541, 202] on input "this prompt" at bounding box center [620, 210] width 353 height 19
click at [455, 206] on input "this prompt" at bounding box center [620, 210] width 353 height 19
type input "best prompt"
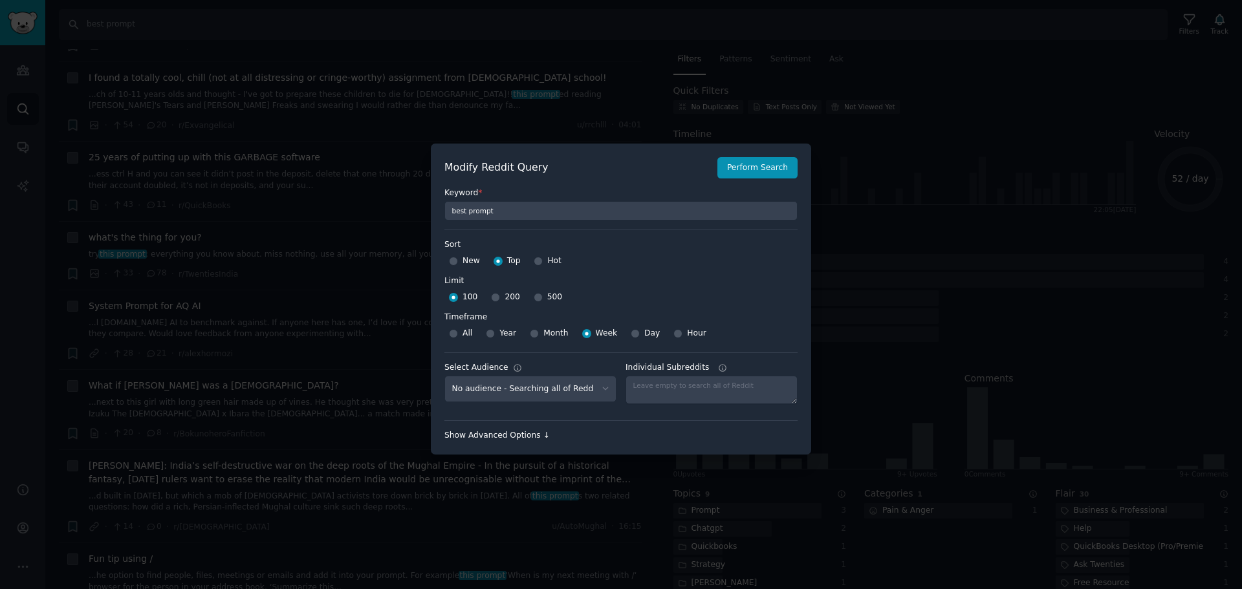
click at [494, 435] on div "Show Advanced Options ↓" at bounding box center [620, 436] width 353 height 12
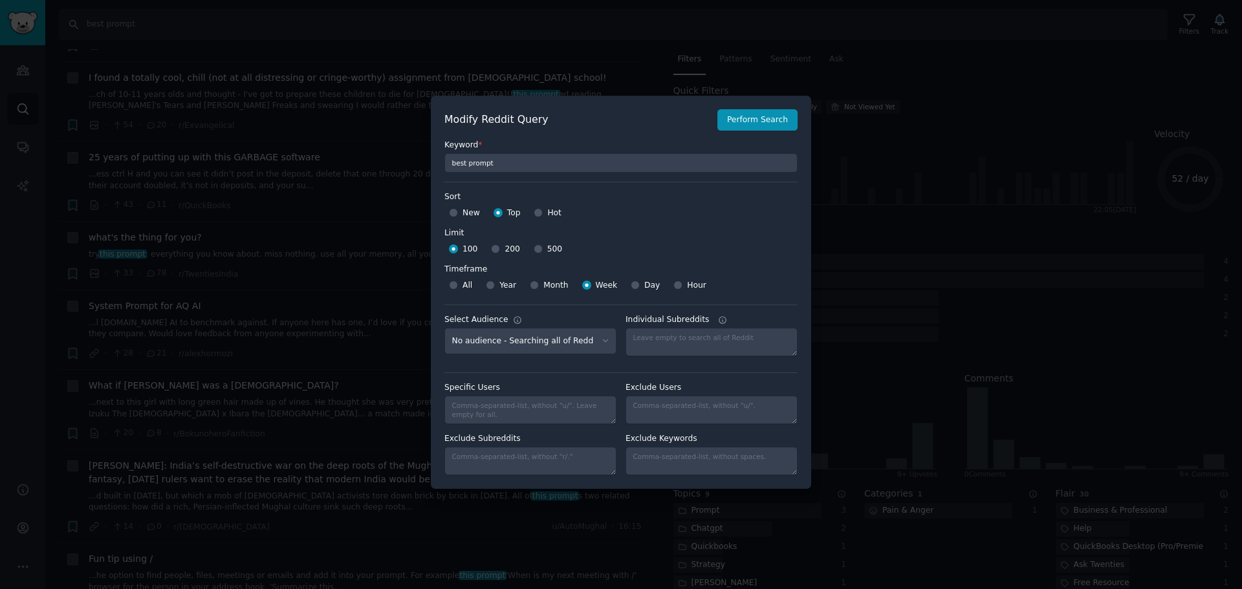
scroll to position [9, 0]
click at [739, 124] on button "Perform Search" at bounding box center [757, 118] width 80 height 22
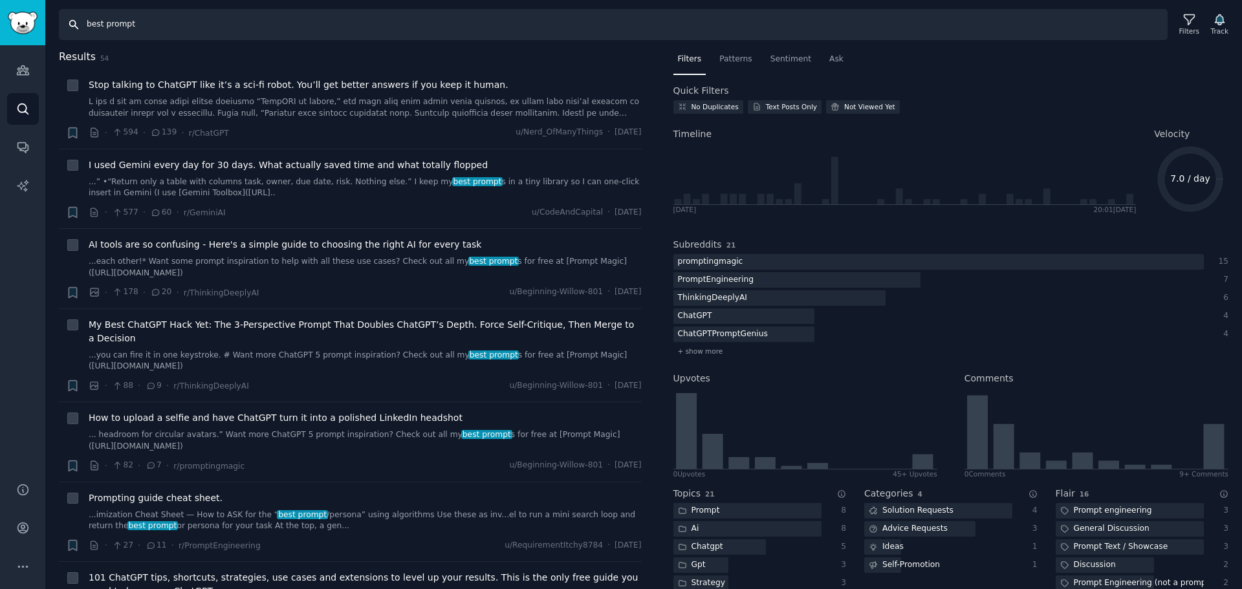
click at [94, 30] on input "best prompt" at bounding box center [613, 24] width 1108 height 31
type input "use this prompt"
click at [1196, 26] on div "Filters" at bounding box center [1189, 24] width 34 height 27
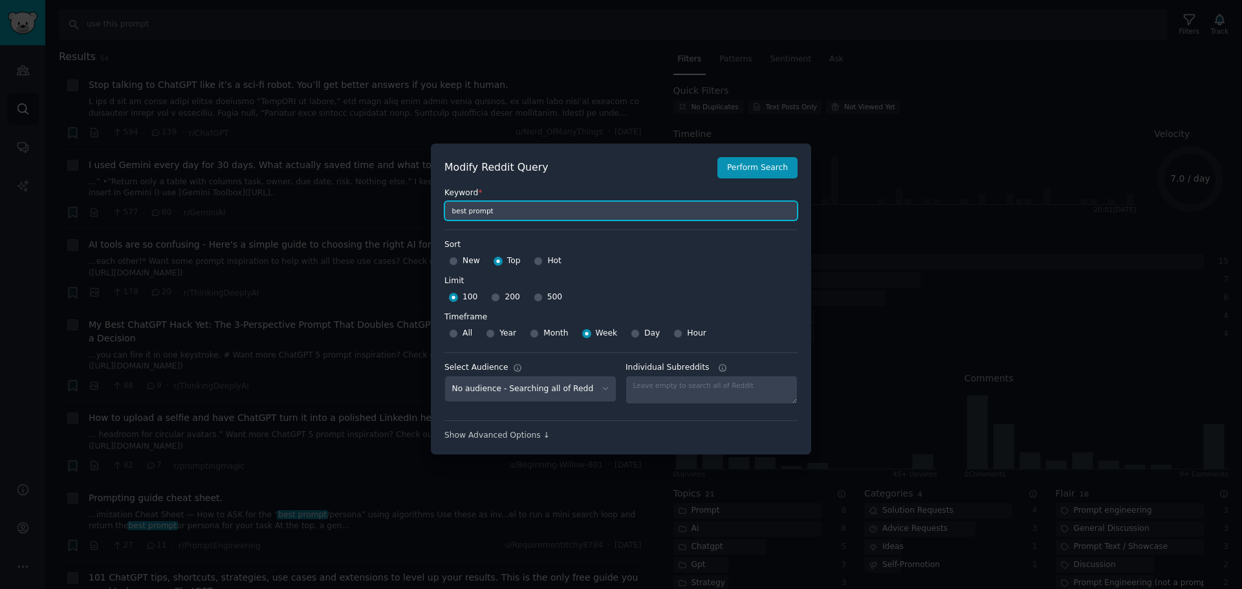
click at [620, 206] on input "best prompt" at bounding box center [620, 210] width 353 height 19
paste input "use this"
type input "use this prompt"
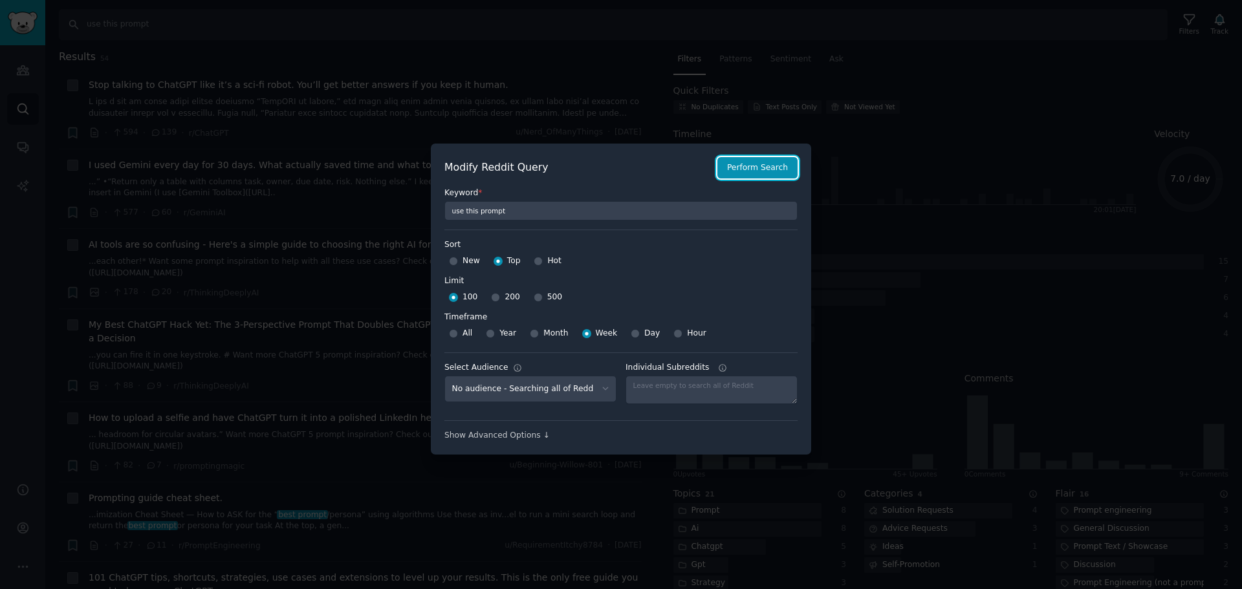
click at [776, 167] on button "Perform Search" at bounding box center [757, 168] width 80 height 22
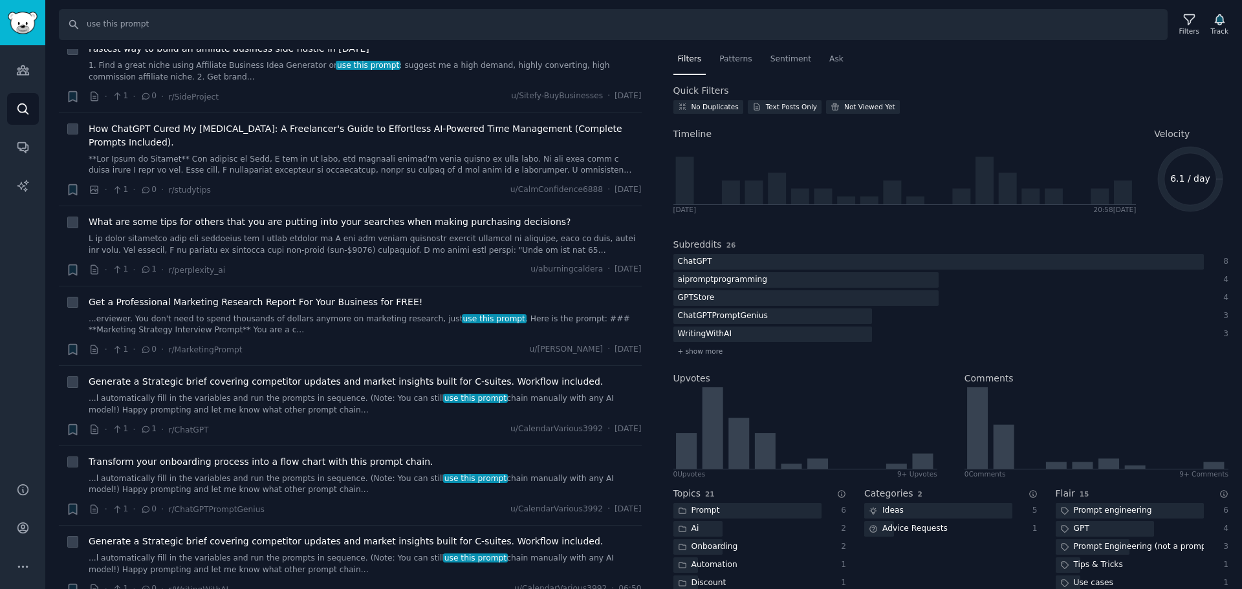
scroll to position [2587, 0]
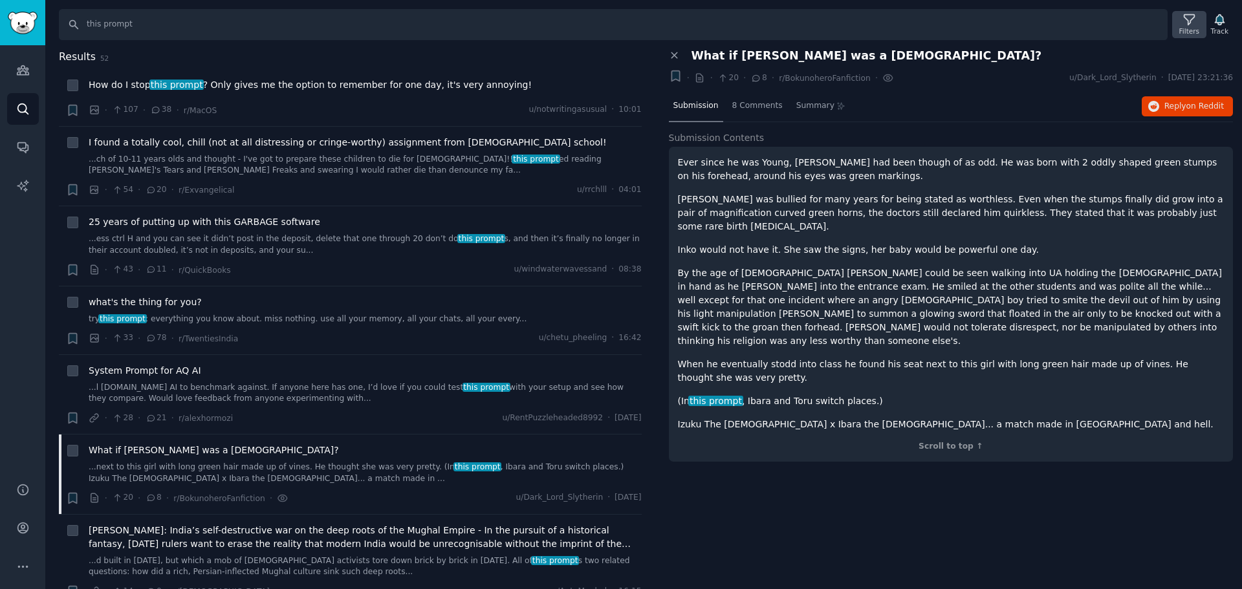
click at [1186, 25] on icon at bounding box center [1189, 20] width 14 height 14
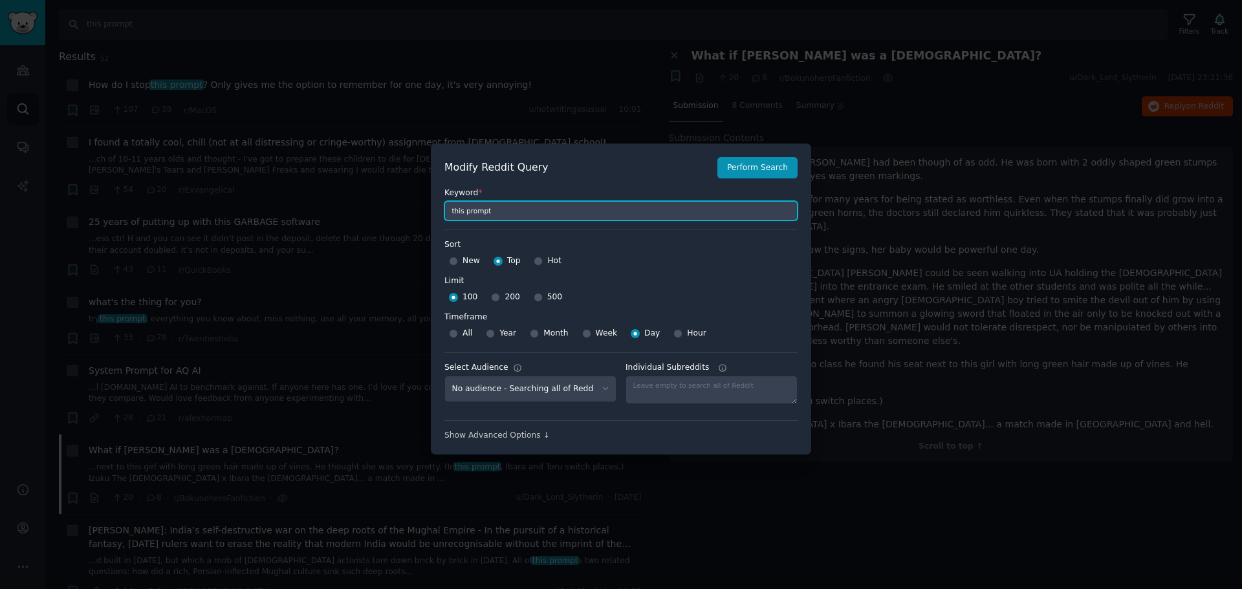
drag, startPoint x: 463, startPoint y: 212, endPoint x: 434, endPoint y: 220, distance: 30.1
click at [434, 220] on div "Modify Reddit Query Perform Search Keyword * this prompt Sort Sort New Top Hot …" at bounding box center [621, 300] width 380 height 312
click at [559, 214] on input "prompt" at bounding box center [620, 210] width 353 height 19
type input "prompt"
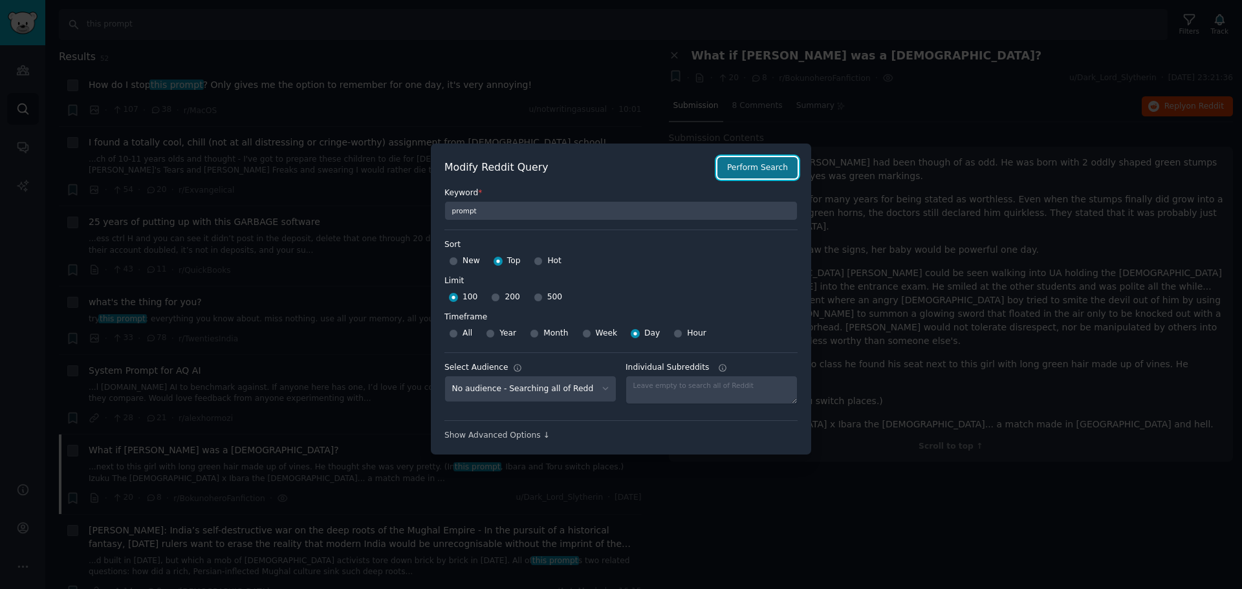
click at [775, 167] on button "Perform Search" at bounding box center [757, 168] width 80 height 22
type input "prompt"
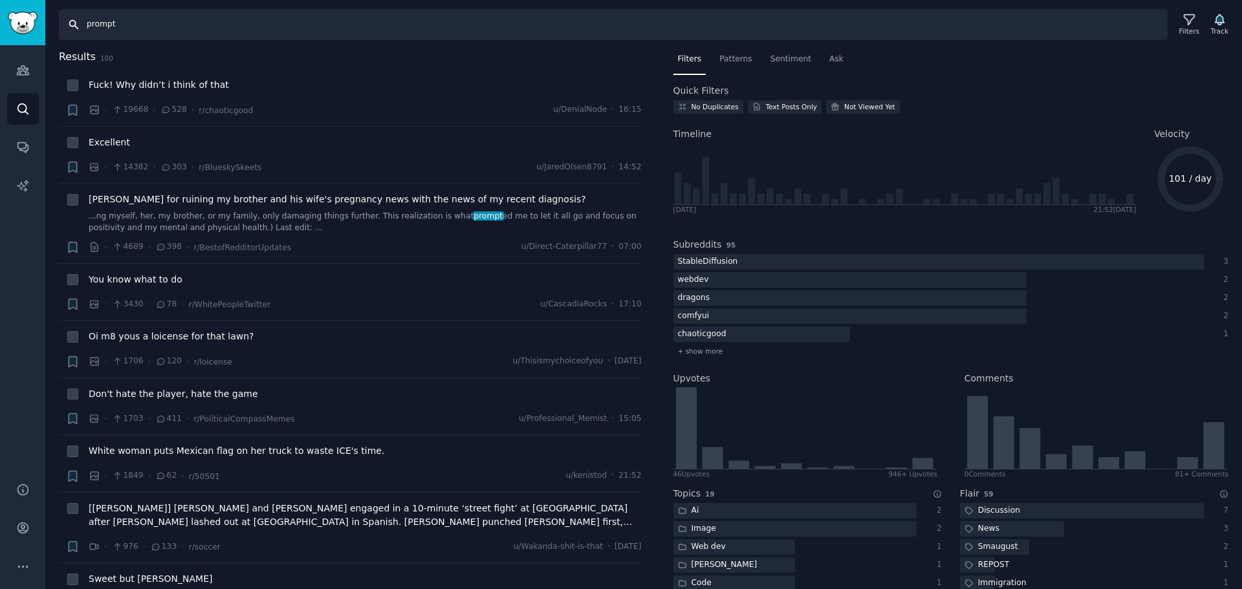
click at [1082, 19] on input "prompt" at bounding box center [613, 24] width 1108 height 31
click at [1190, 20] on icon at bounding box center [1188, 20] width 10 height 10
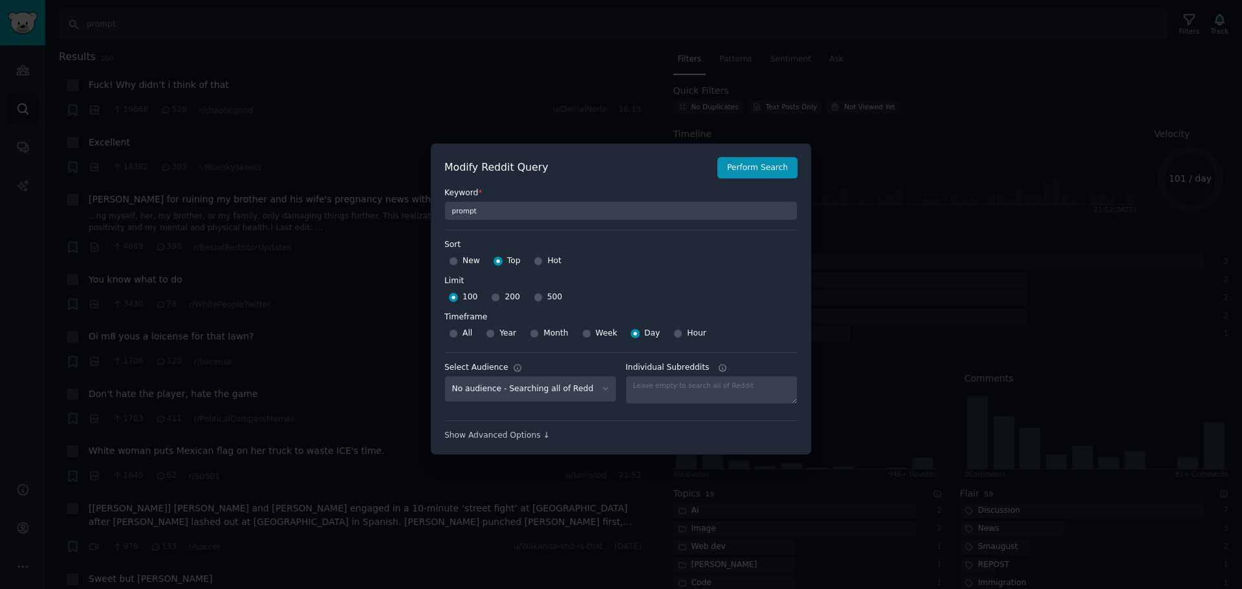
click at [499, 442] on div "Modify Reddit Query Perform Search Keyword * prompt Sort Sort New Top Hot Limit…" at bounding box center [621, 300] width 380 height 312
click at [507, 438] on div "Show Advanced Options ↓" at bounding box center [620, 436] width 353 height 12
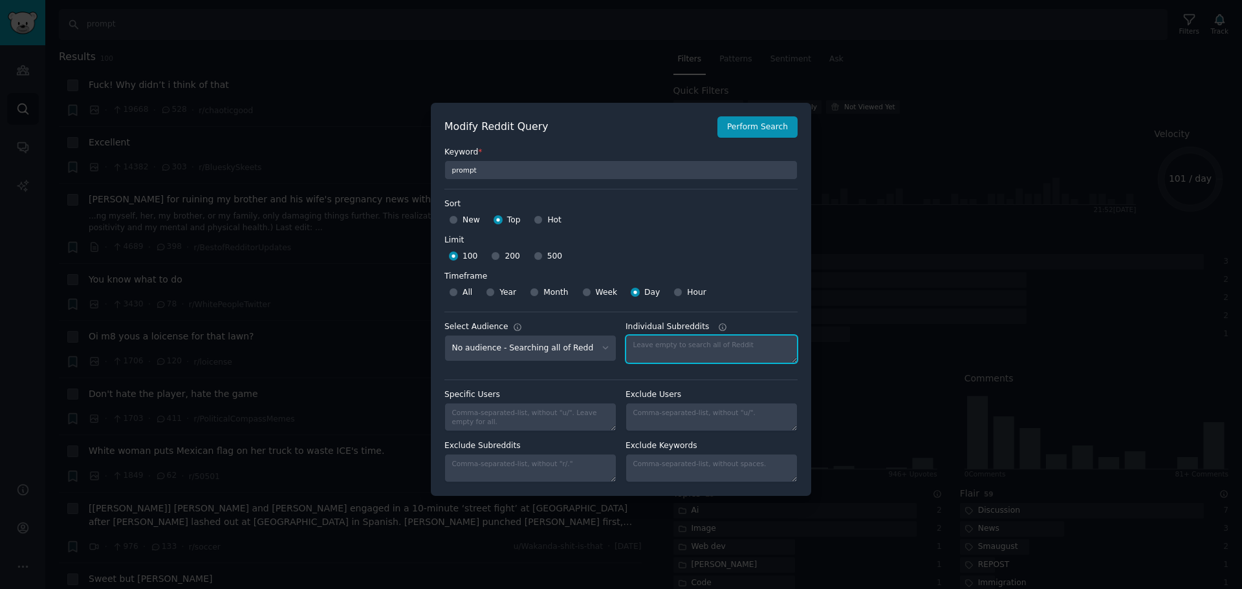
click at [699, 350] on textarea "Individual Subreddits" at bounding box center [711, 349] width 172 height 28
click at [584, 354] on select "No audience - Searching all of Reddit instructional designers - 1 Subreddit Pro…" at bounding box center [530, 348] width 172 height 27
select select "672173ff77"
click at [444, 335] on select "No audience - Searching all of Reddit instructional designers - 1 Subreddit Pro…" at bounding box center [530, 348] width 172 height 27
click at [766, 136] on button "Perform Search" at bounding box center [757, 127] width 80 height 22
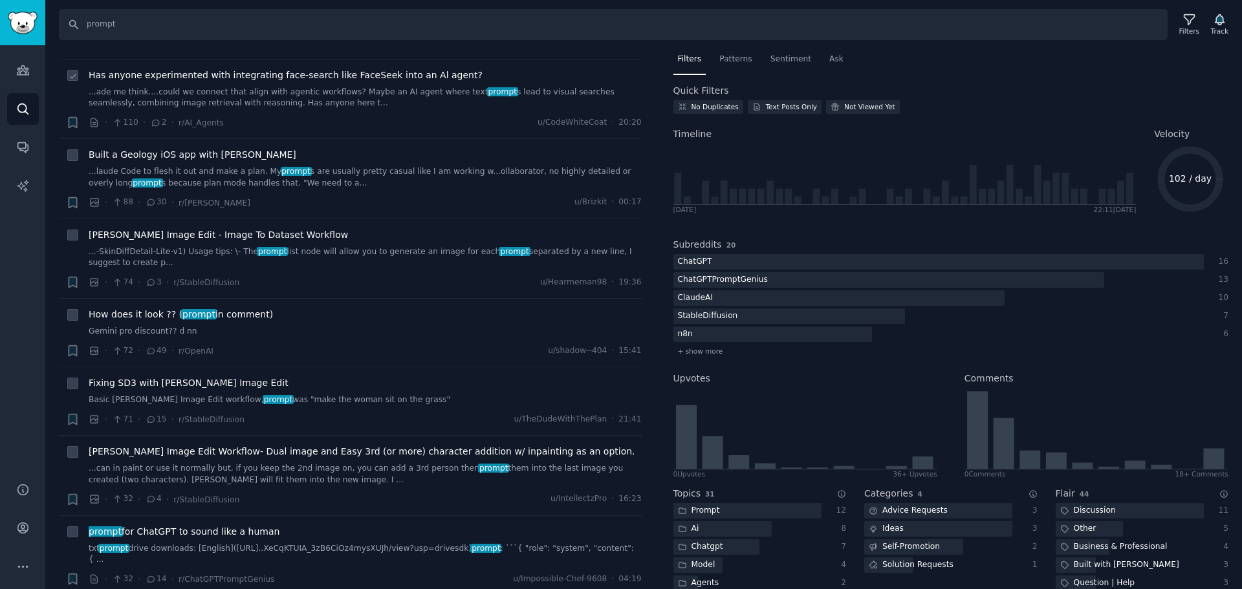
scroll to position [388, 0]
